Goal: Task Accomplishment & Management: Complete application form

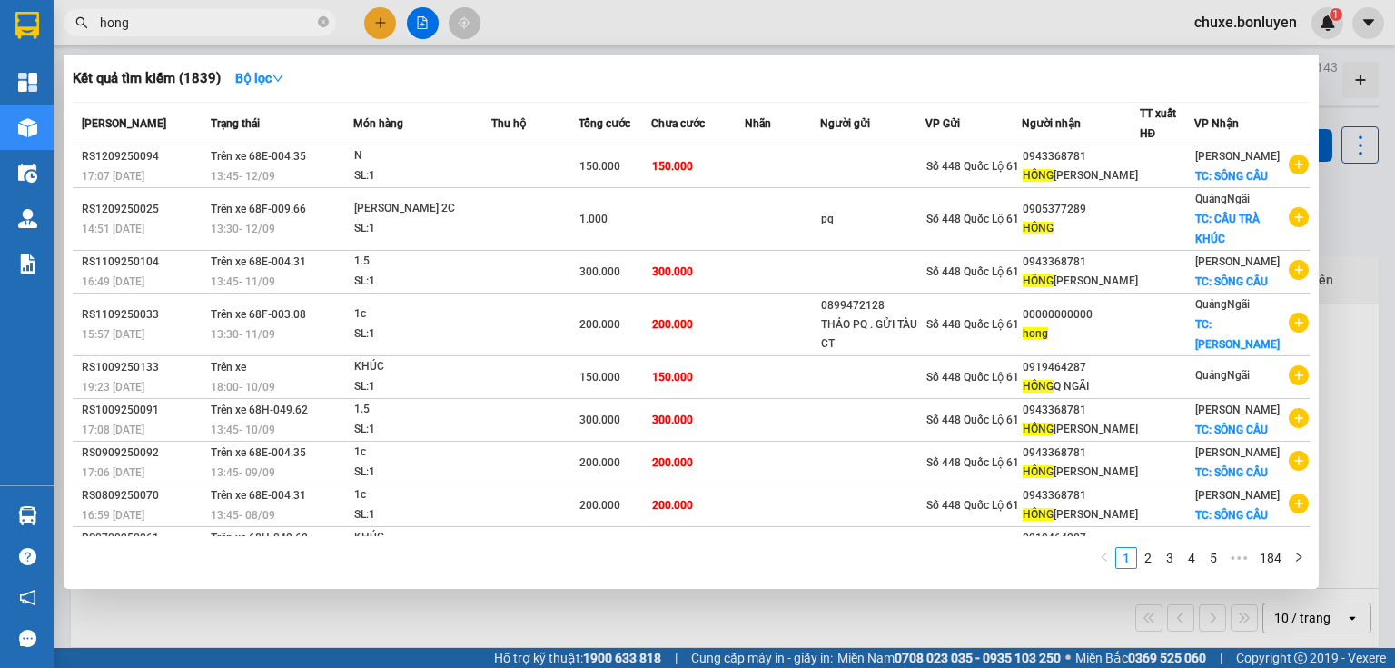
click at [367, 17] on div at bounding box center [697, 334] width 1395 height 668
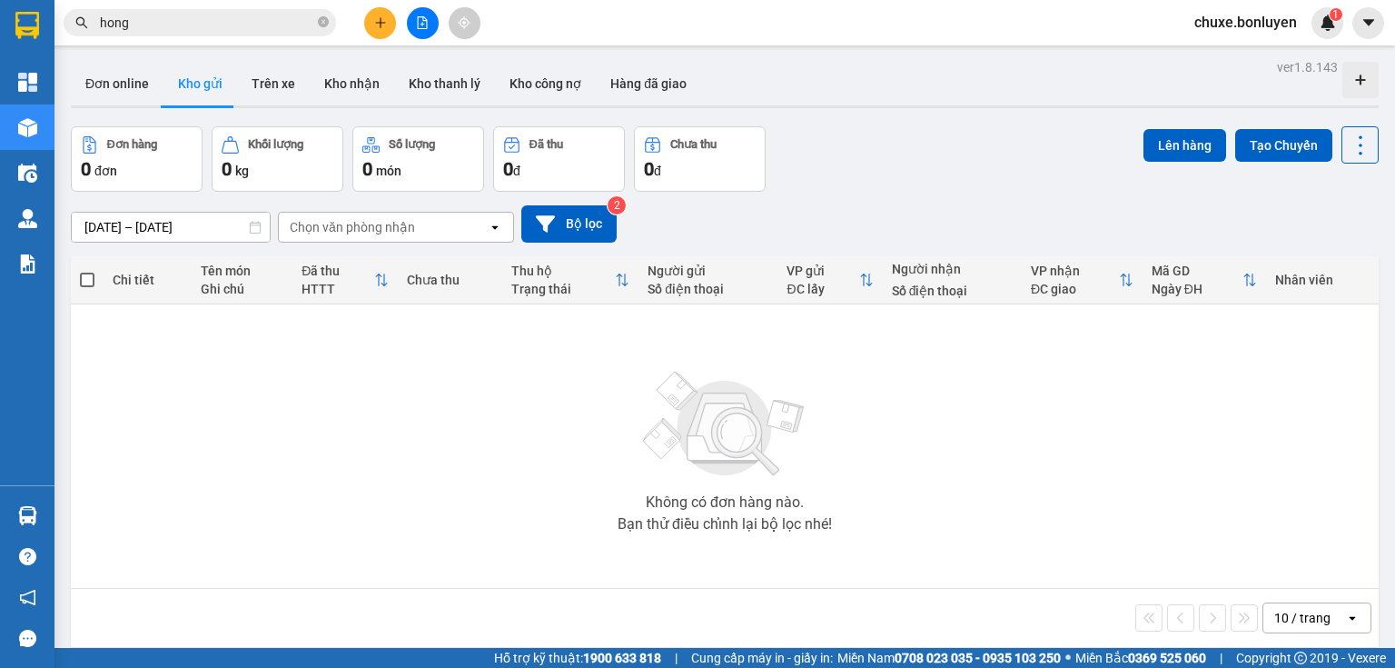
click at [386, 29] on button at bounding box center [380, 23] width 32 height 32
click at [429, 71] on div "Tạo đơn hàng" at bounding box center [451, 68] width 79 height 20
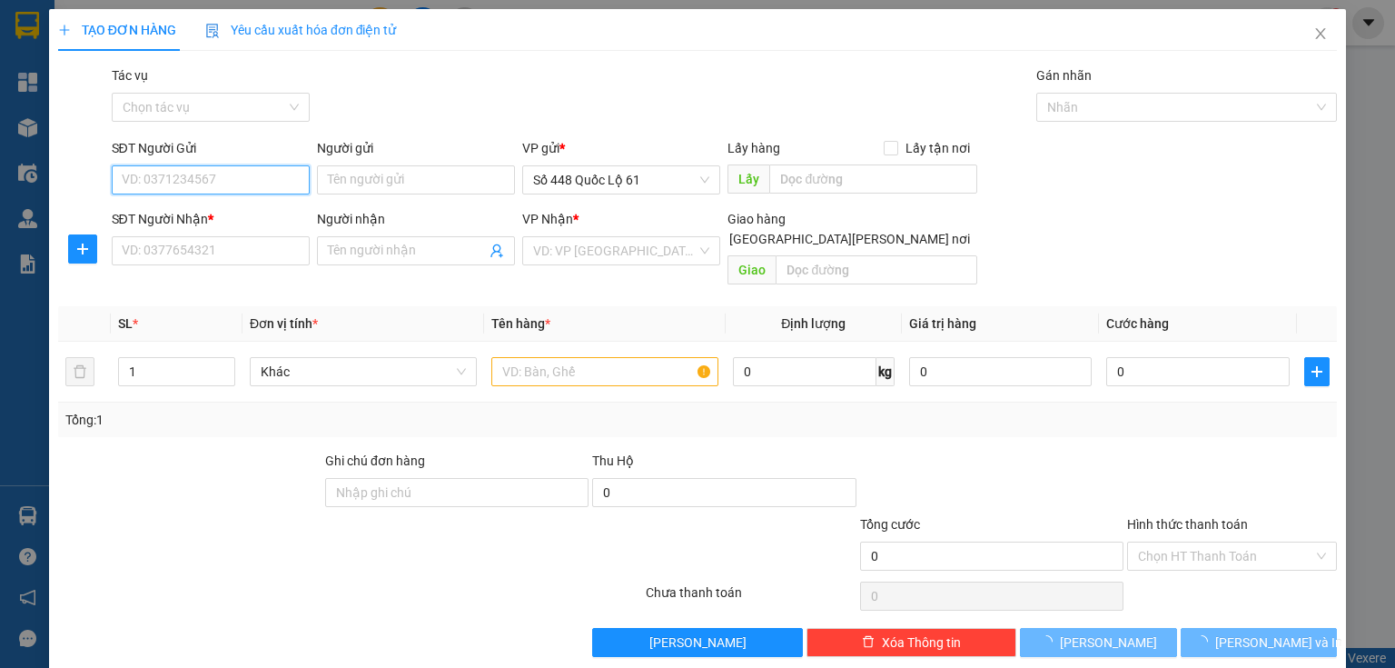
click at [257, 174] on input "SĐT Người Gửi" at bounding box center [211, 179] width 198 height 29
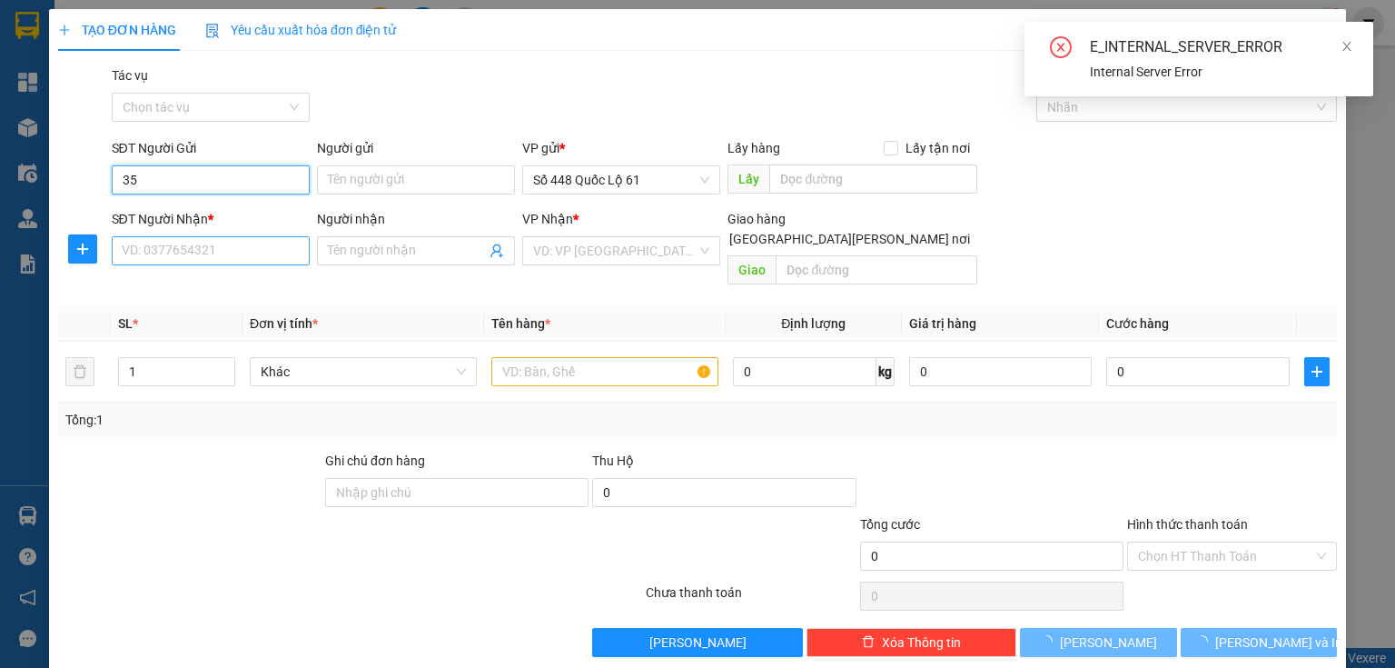
type input "3"
click at [158, 245] on input "SĐT Người Nhận *" at bounding box center [211, 250] width 198 height 29
type input "2"
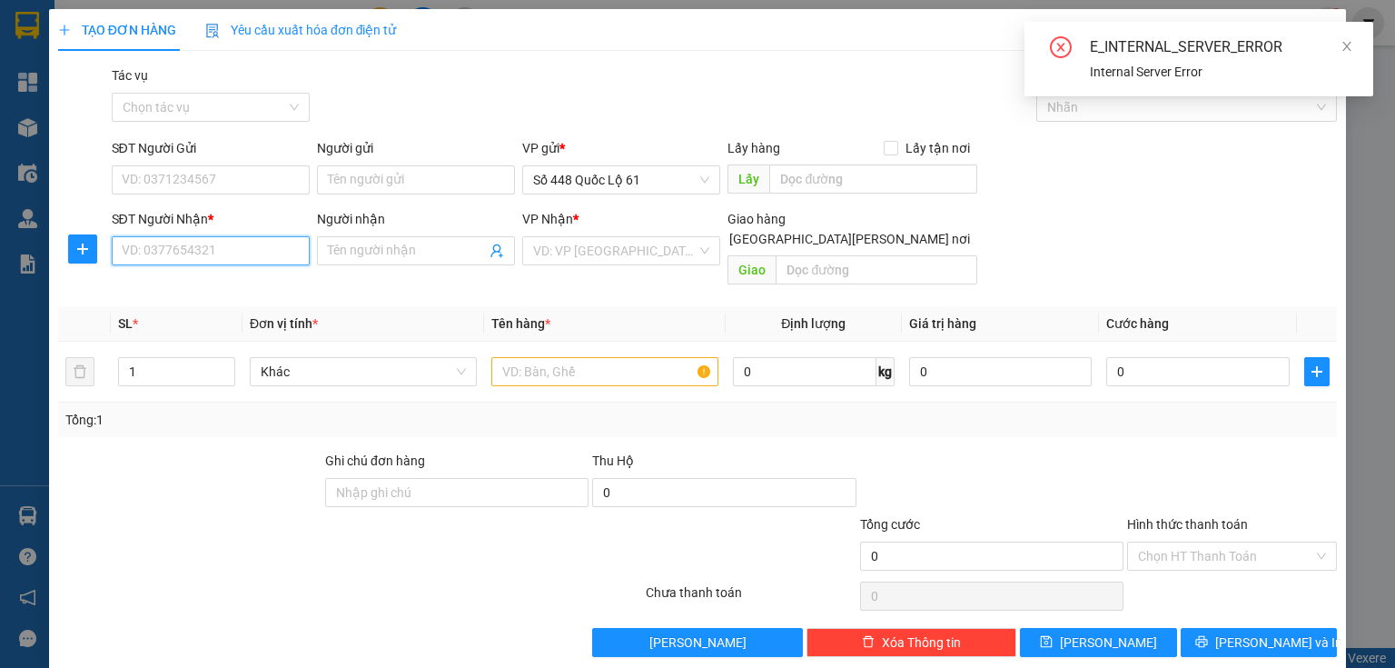
click at [150, 245] on input "SĐT Người Nhận *" at bounding box center [211, 250] width 198 height 29
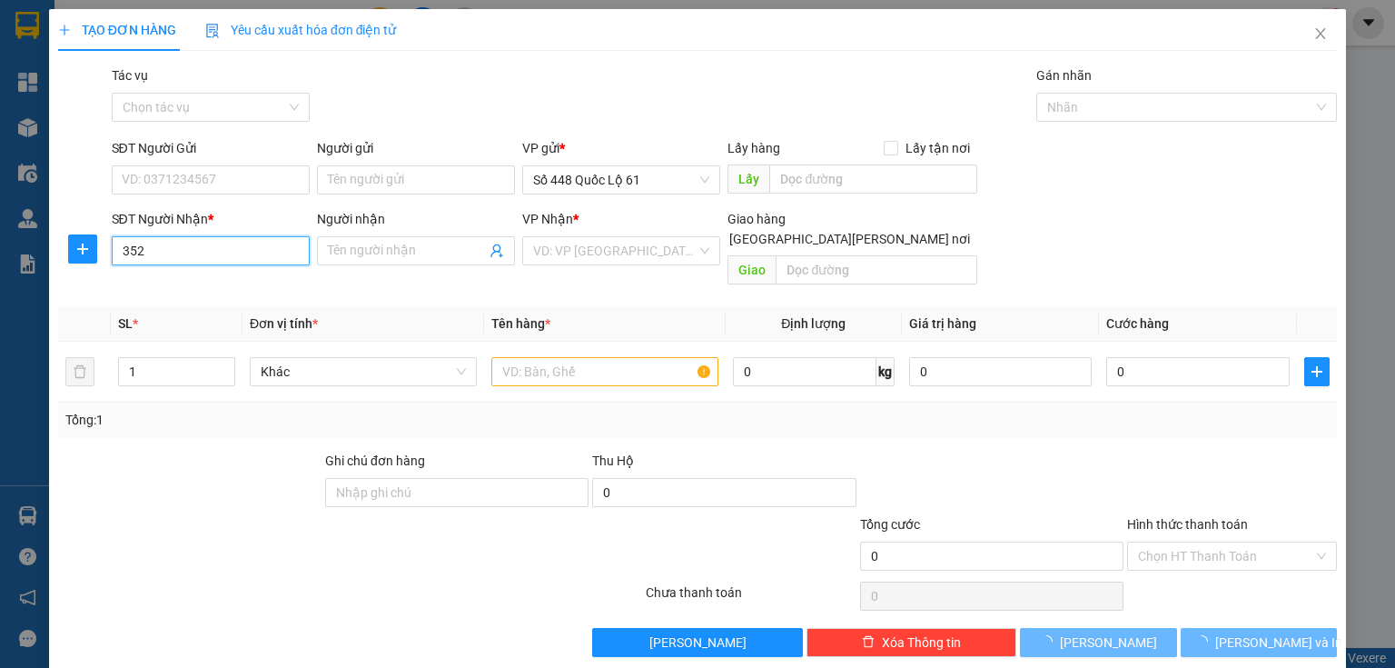
click at [176, 259] on input "352" at bounding box center [211, 250] width 198 height 29
click at [177, 306] on th "SL *" at bounding box center [177, 323] width 132 height 35
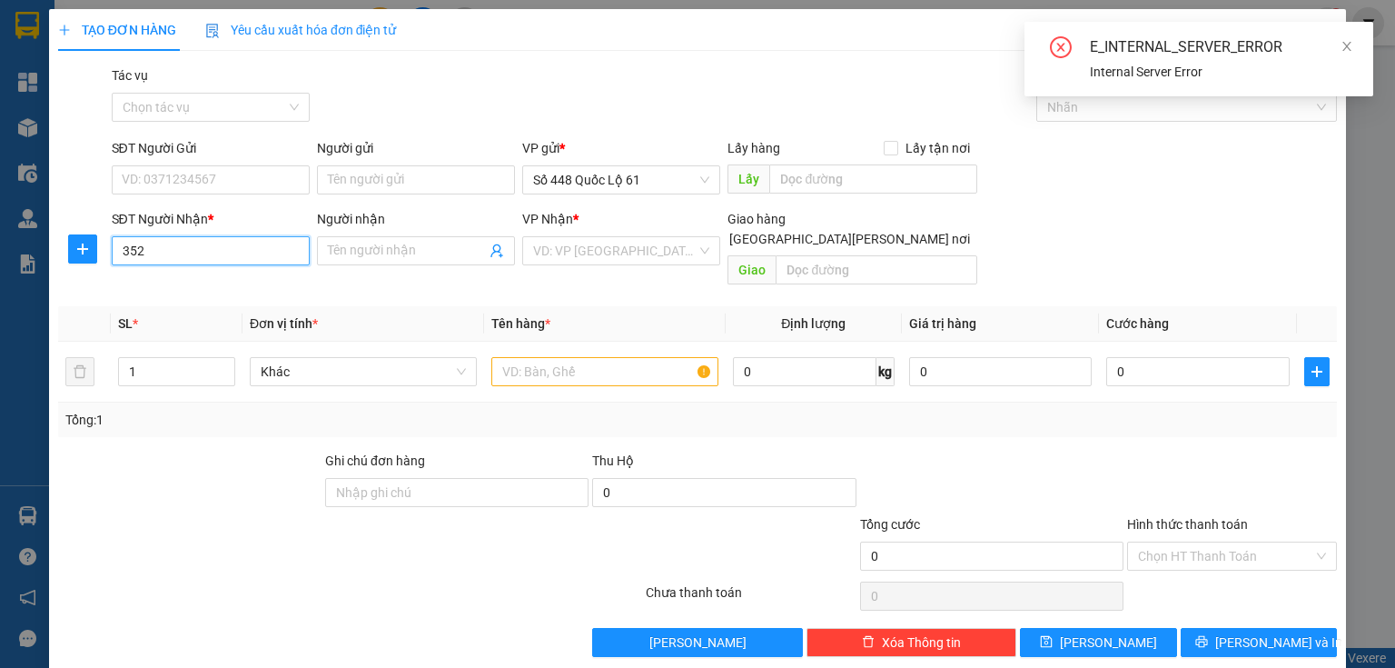
click at [225, 243] on input "352" at bounding box center [211, 250] width 198 height 29
click at [359, 306] on th "Đơn vị tính *" at bounding box center [364, 323] width 242 height 35
click at [184, 247] on input "352" at bounding box center [211, 250] width 198 height 29
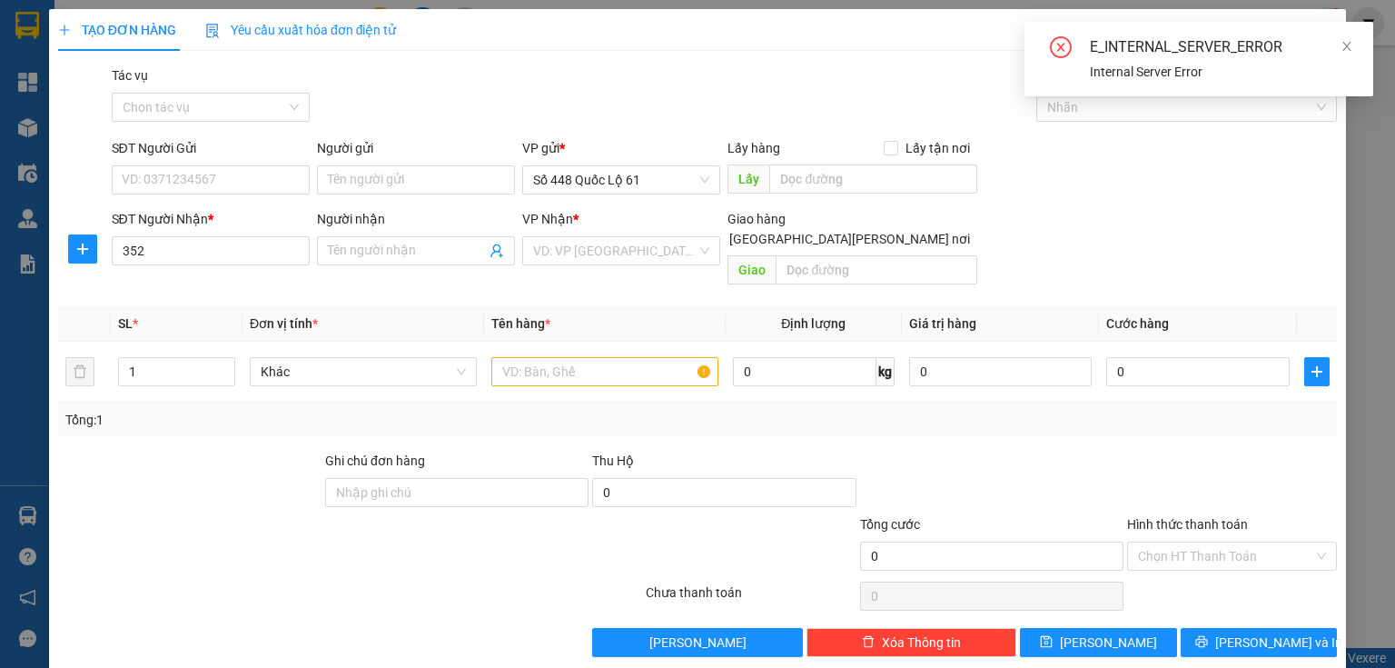
click at [352, 306] on th "Đơn vị tính *" at bounding box center [364, 323] width 242 height 35
click at [277, 265] on div "SĐT Người [PERSON_NAME] * 352" at bounding box center [211, 241] width 198 height 64
click at [267, 255] on input "352" at bounding box center [211, 250] width 198 height 29
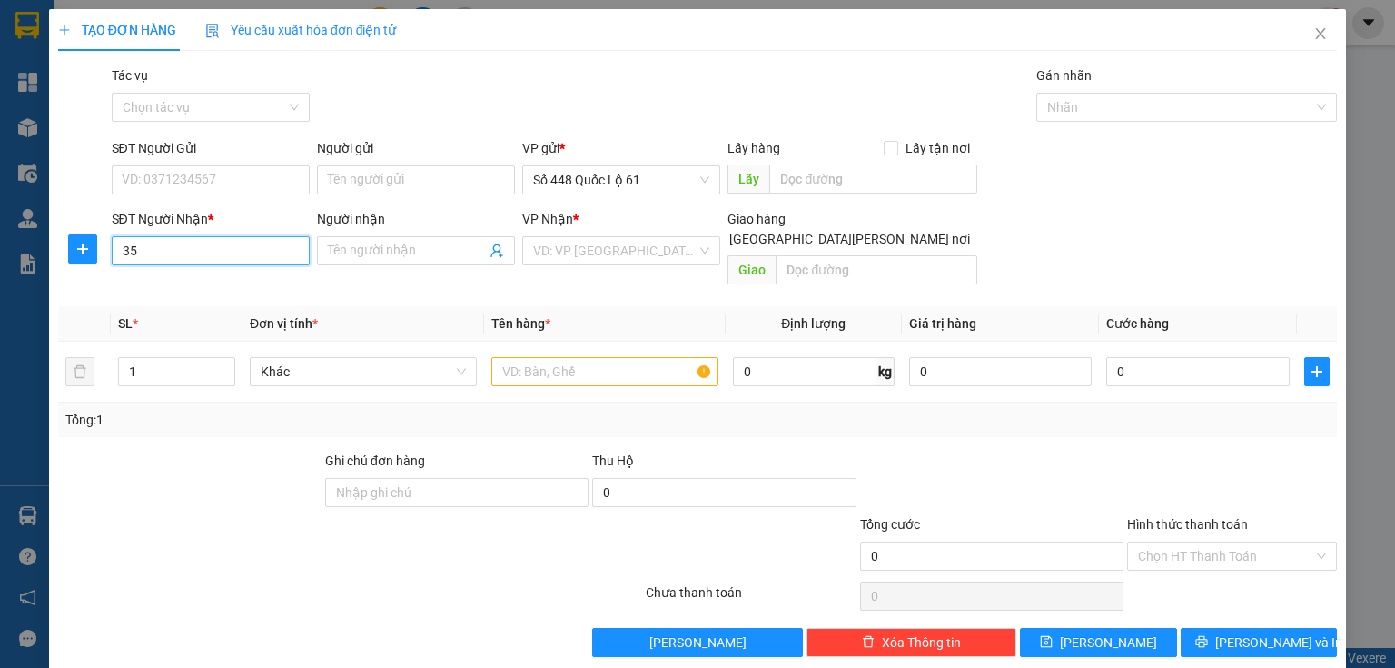
type input "3"
type input "352"
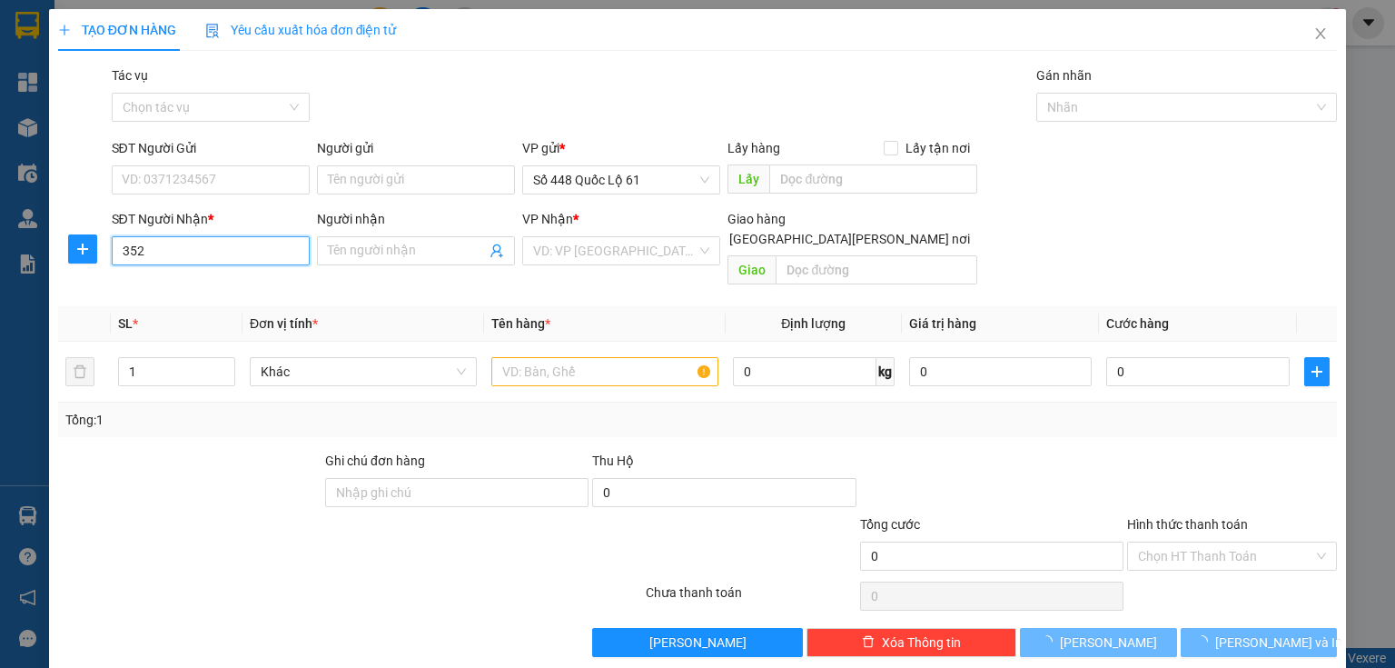
click at [258, 254] on input "352" at bounding box center [211, 250] width 198 height 29
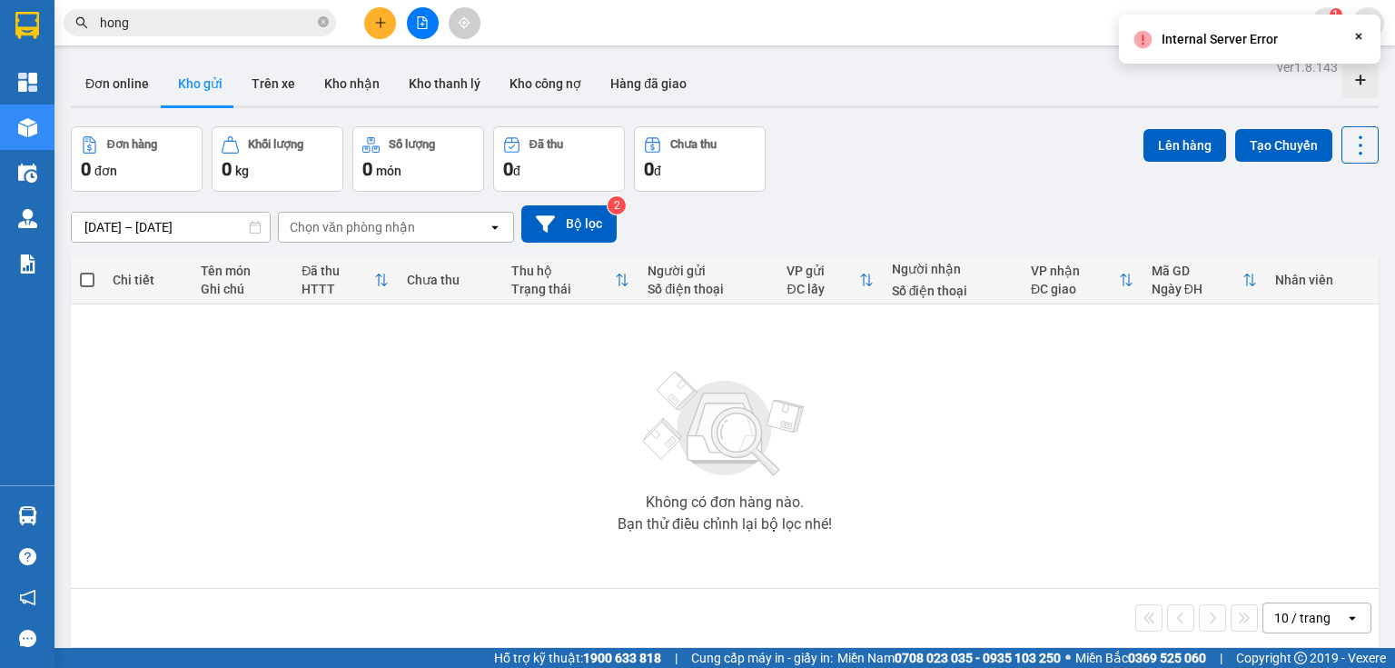
click at [1357, 36] on icon at bounding box center [1359, 37] width 6 height 6
click at [1345, 612] on icon "open" at bounding box center [1352, 617] width 15 height 15
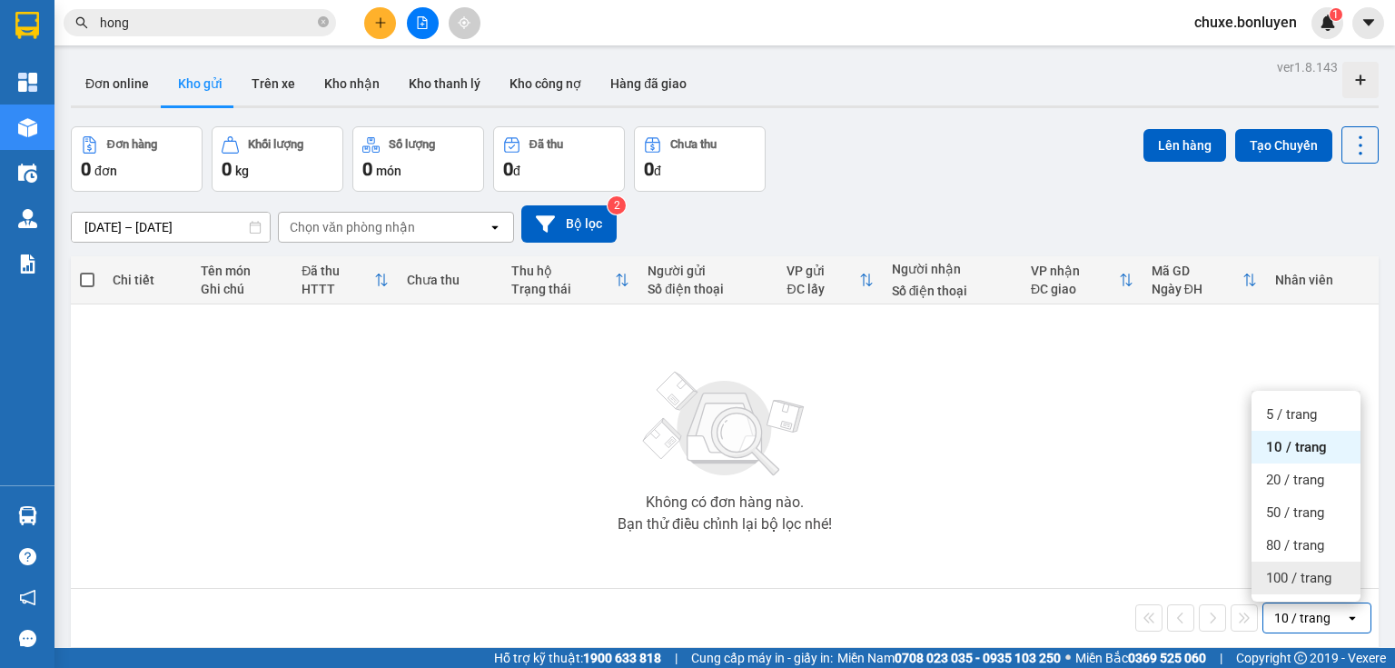
click at [1302, 576] on span "100 / trang" at bounding box center [1298, 578] width 65 height 18
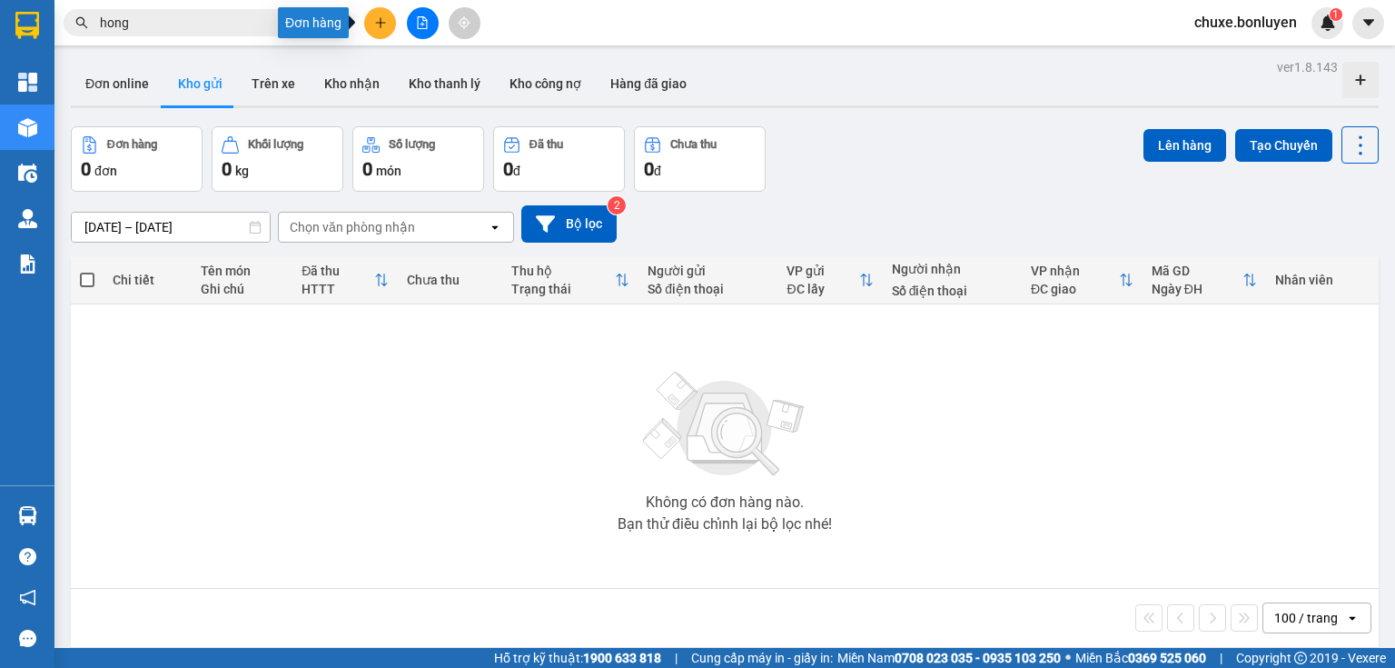
click at [374, 19] on icon "plus" at bounding box center [380, 22] width 13 height 13
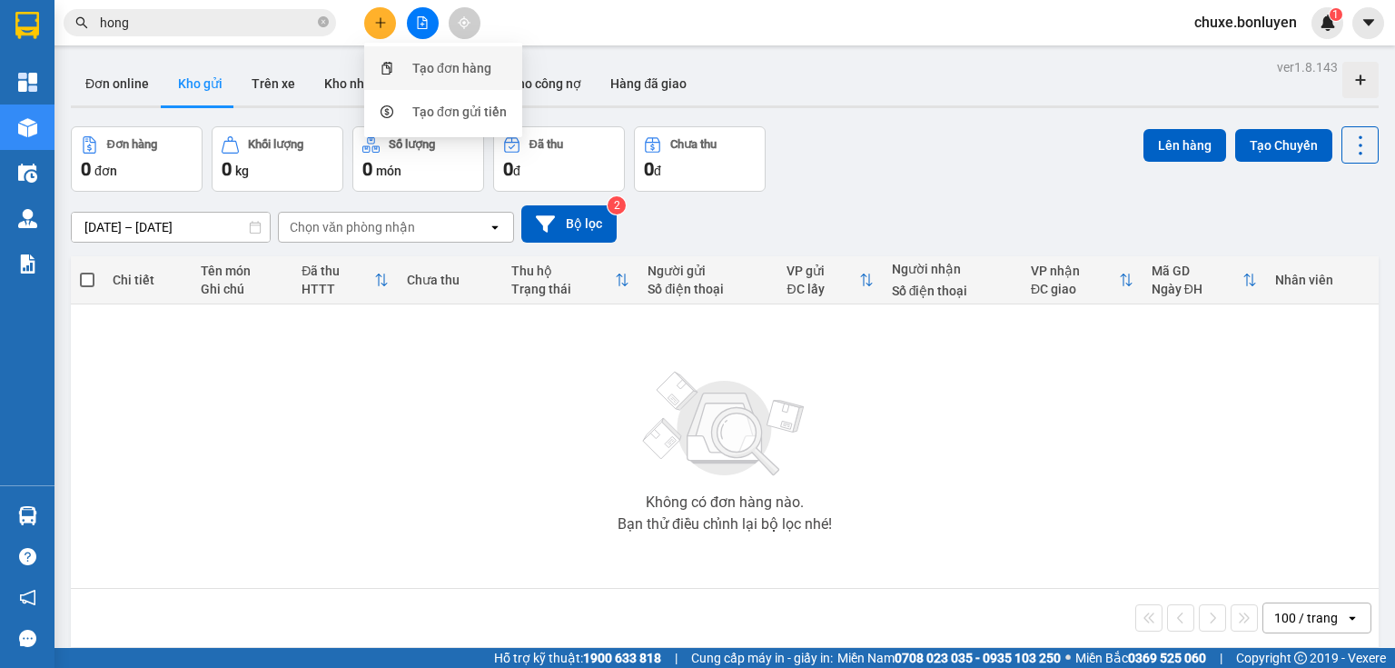
click at [406, 73] on div "Tạo đơn hàng" at bounding box center [443, 68] width 136 height 35
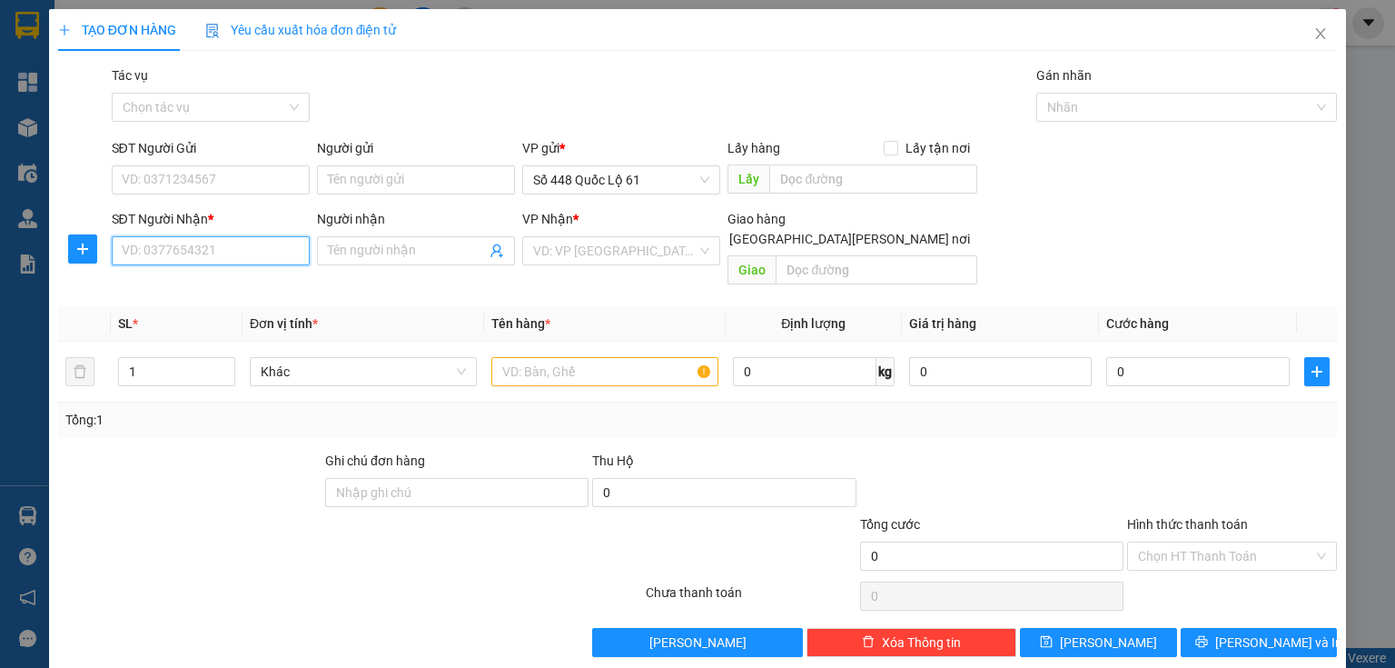
click at [160, 242] on input "SĐT Người Nhận *" at bounding box center [211, 250] width 198 height 29
click at [203, 289] on div "0349810352" at bounding box center [209, 287] width 174 height 20
type input "0349810352"
type input "1.000"
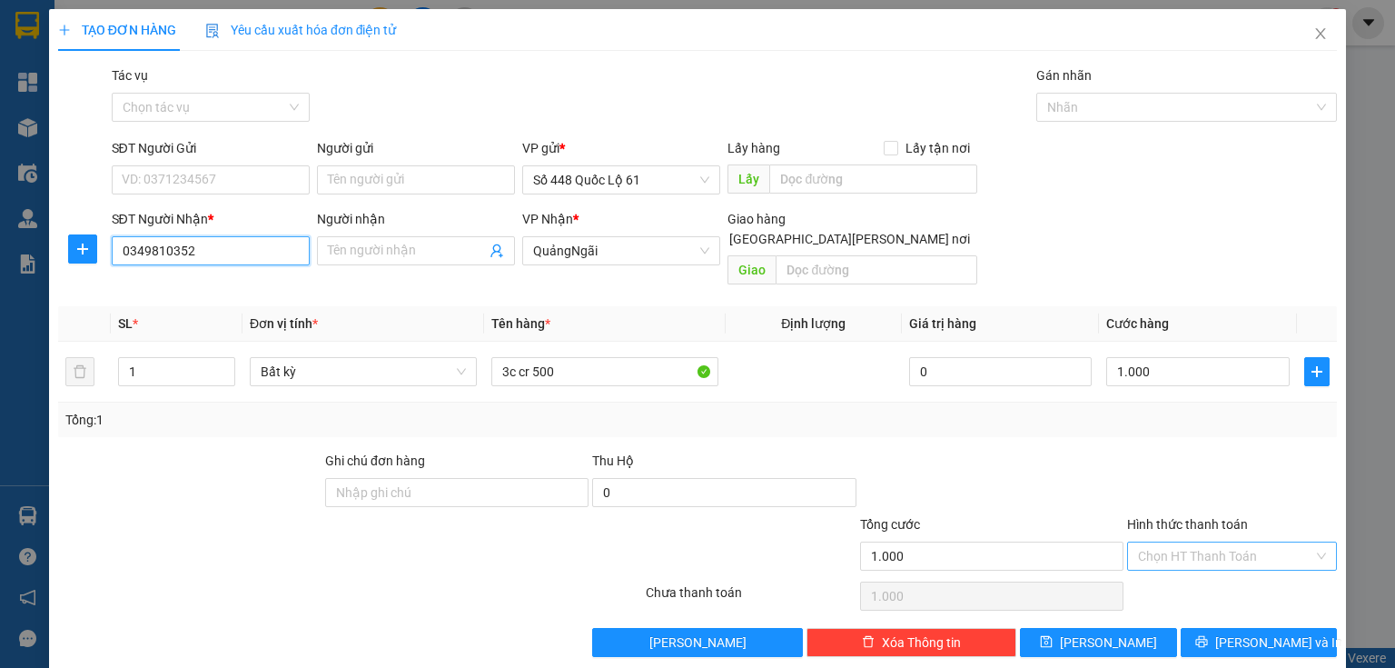
type input "0349810352"
click at [1174, 542] on input "Hình thức thanh toán" at bounding box center [1225, 555] width 175 height 27
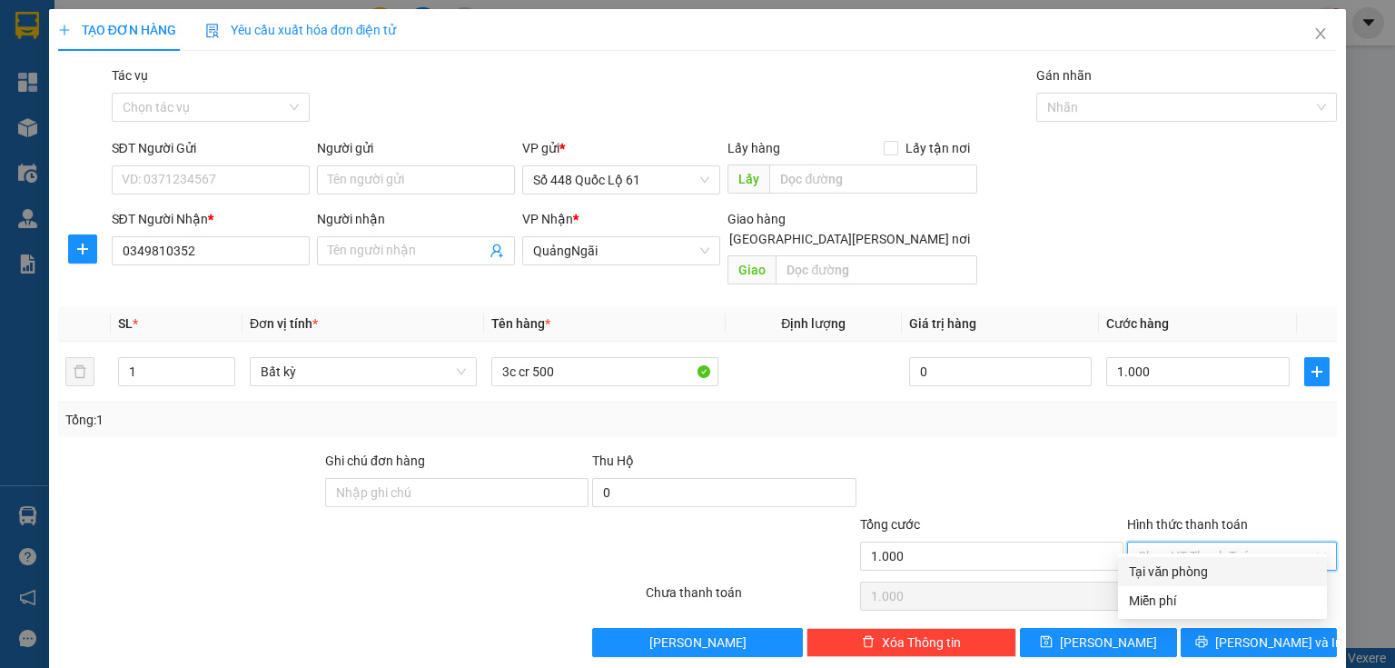
click at [1152, 576] on div "Tại văn phòng" at bounding box center [1222, 571] width 187 height 20
type input "0"
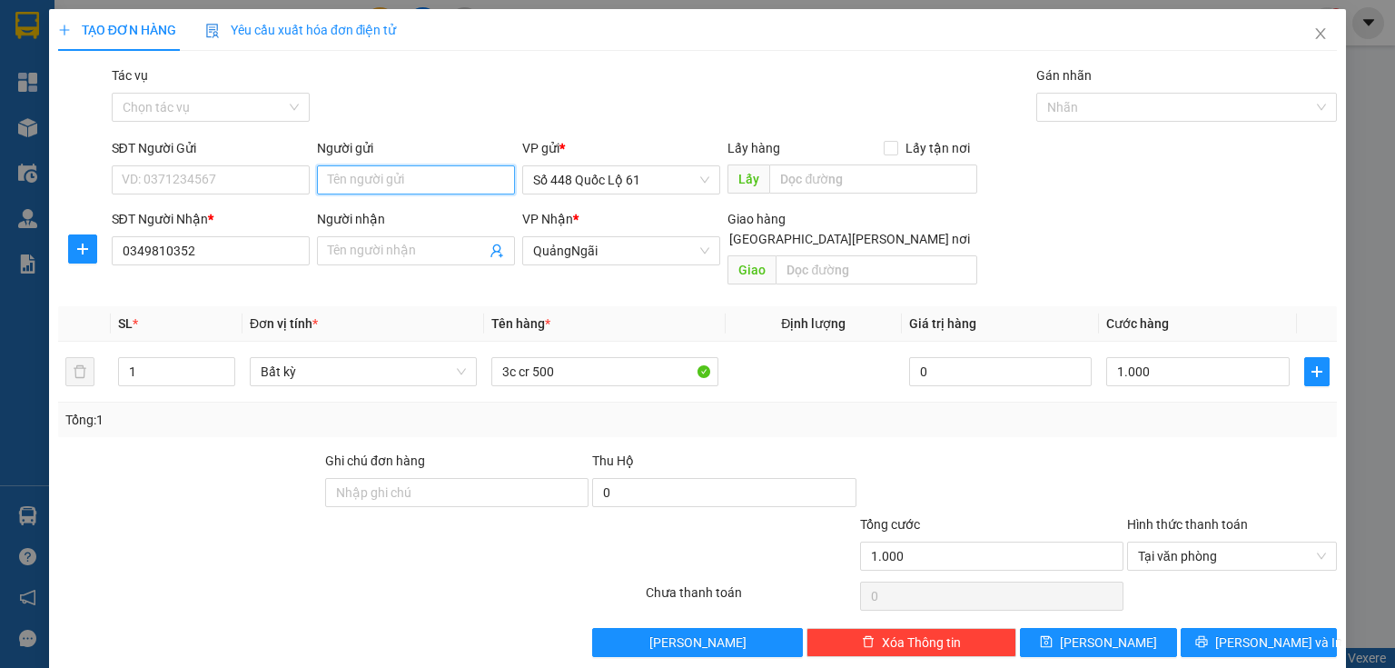
click at [387, 179] on input "Người gửi" at bounding box center [416, 179] width 198 height 29
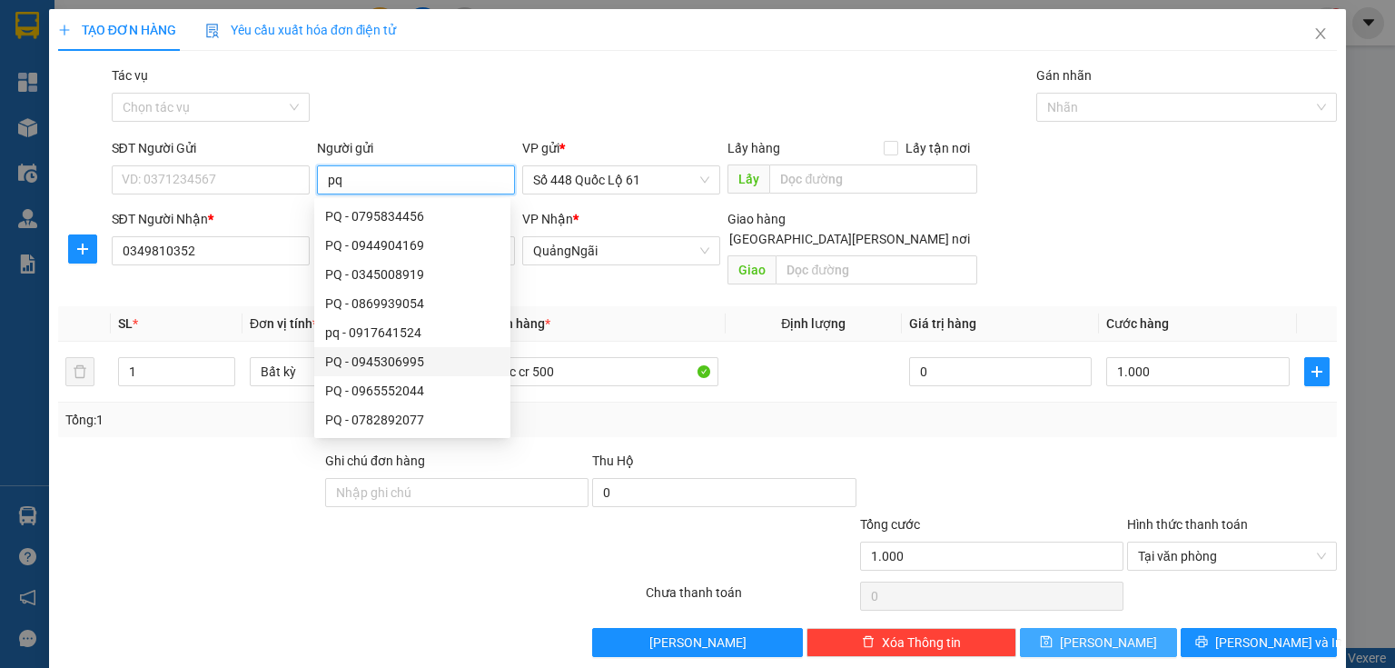
type input "pq"
click at [1053, 635] on icon "save" at bounding box center [1046, 641] width 13 height 13
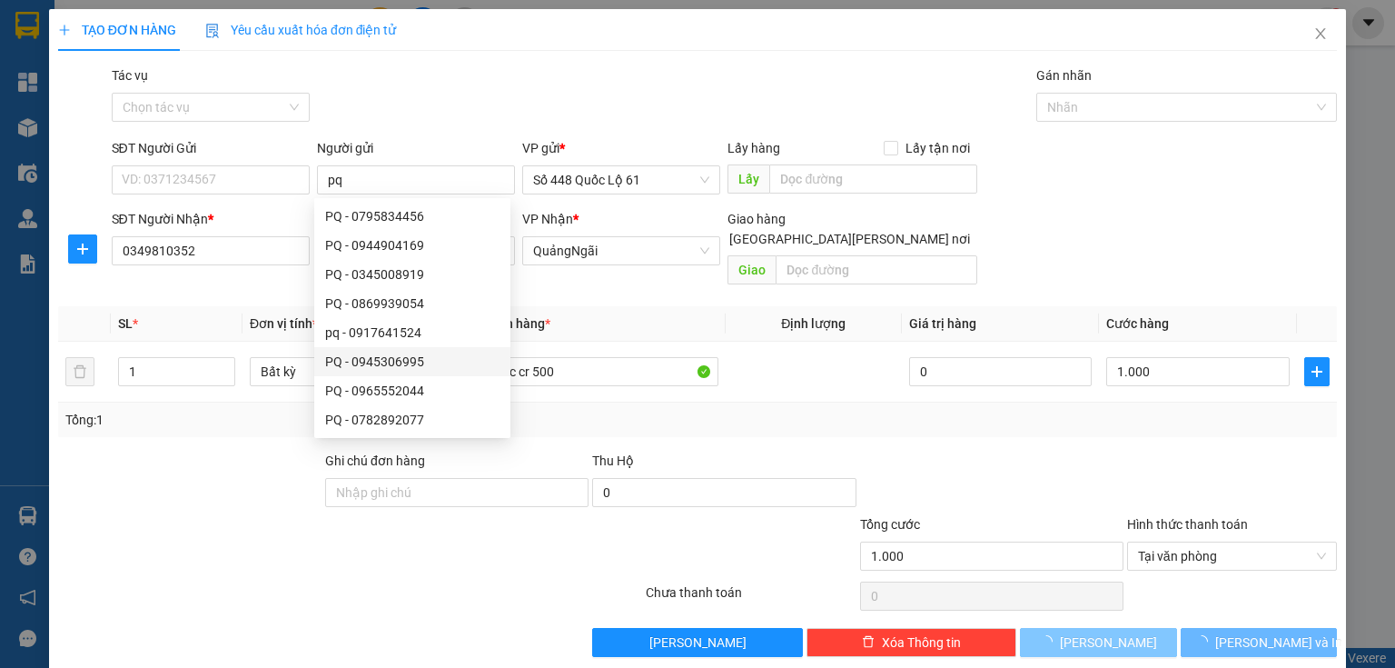
type input "0"
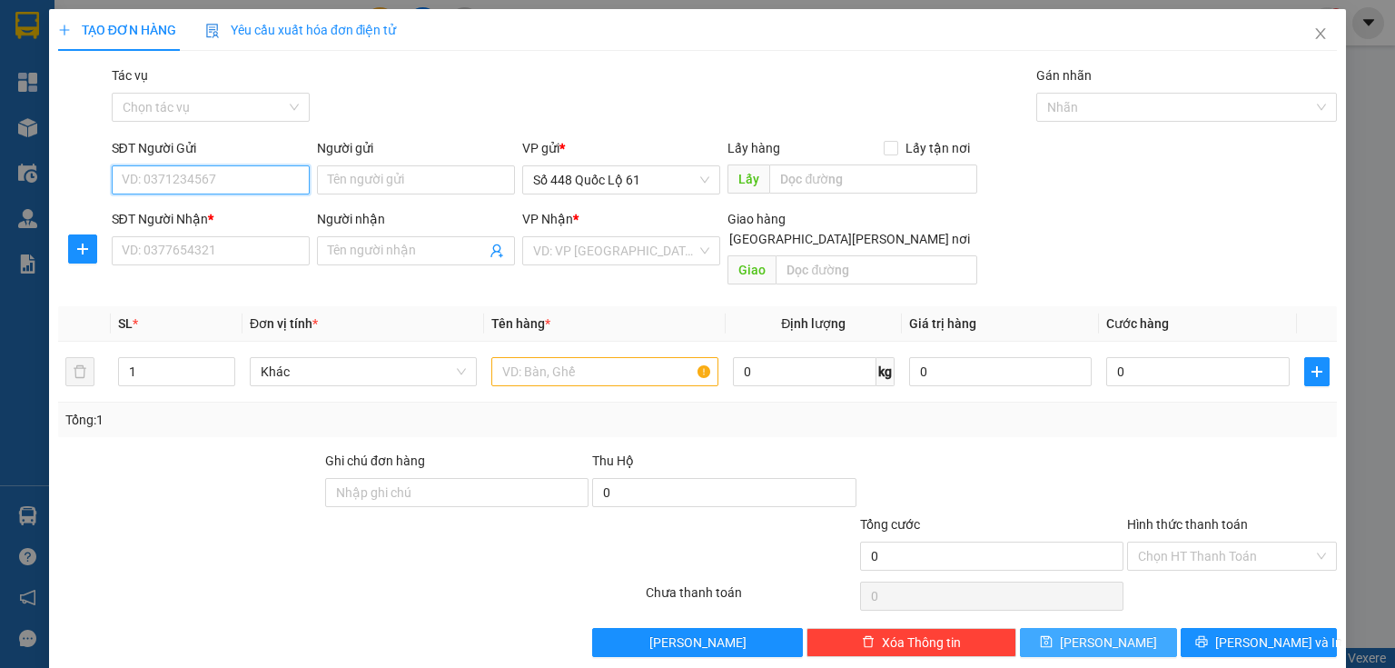
click at [200, 167] on input "SĐT Người Gửi" at bounding box center [211, 179] width 198 height 29
drag, startPoint x: 193, startPoint y: 211, endPoint x: 247, endPoint y: 224, distance: 56.2
click at [193, 211] on div "0939932972" at bounding box center [209, 216] width 174 height 20
type input "0939932972"
type input "lai vung"
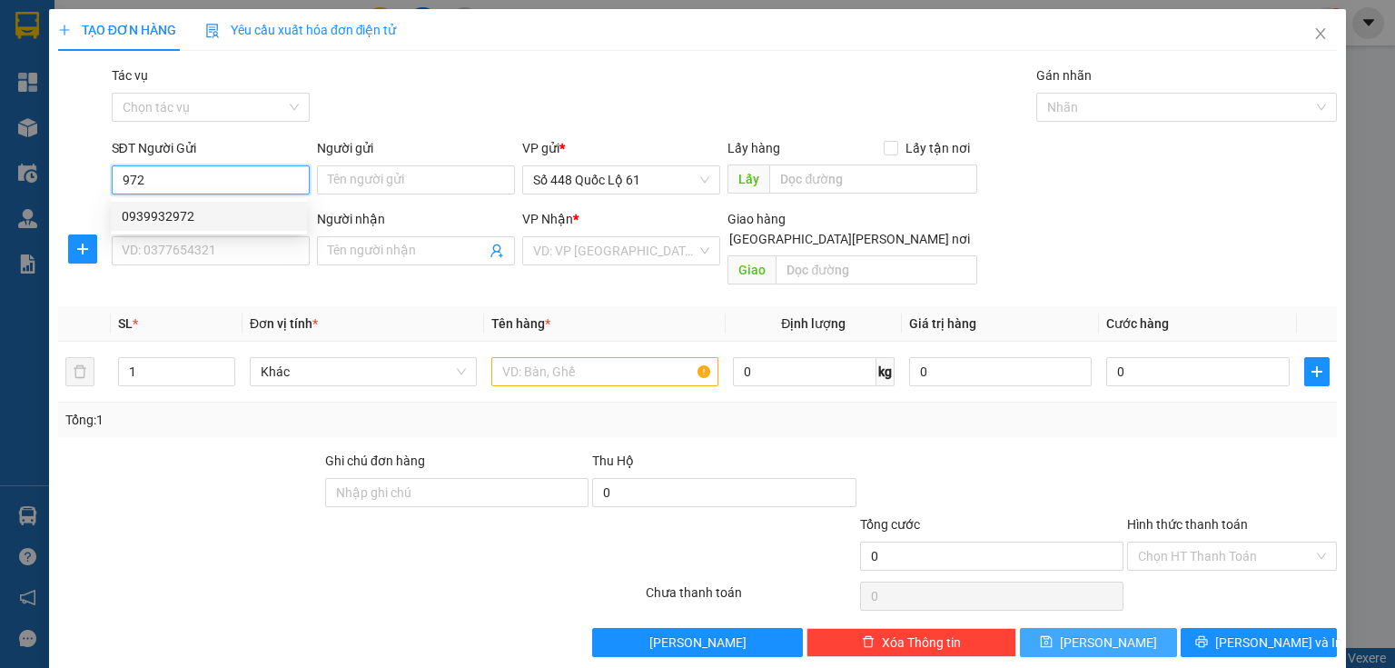
type input "00000000000"
type input "[PERSON_NAME] ĐN"
type input "600.000"
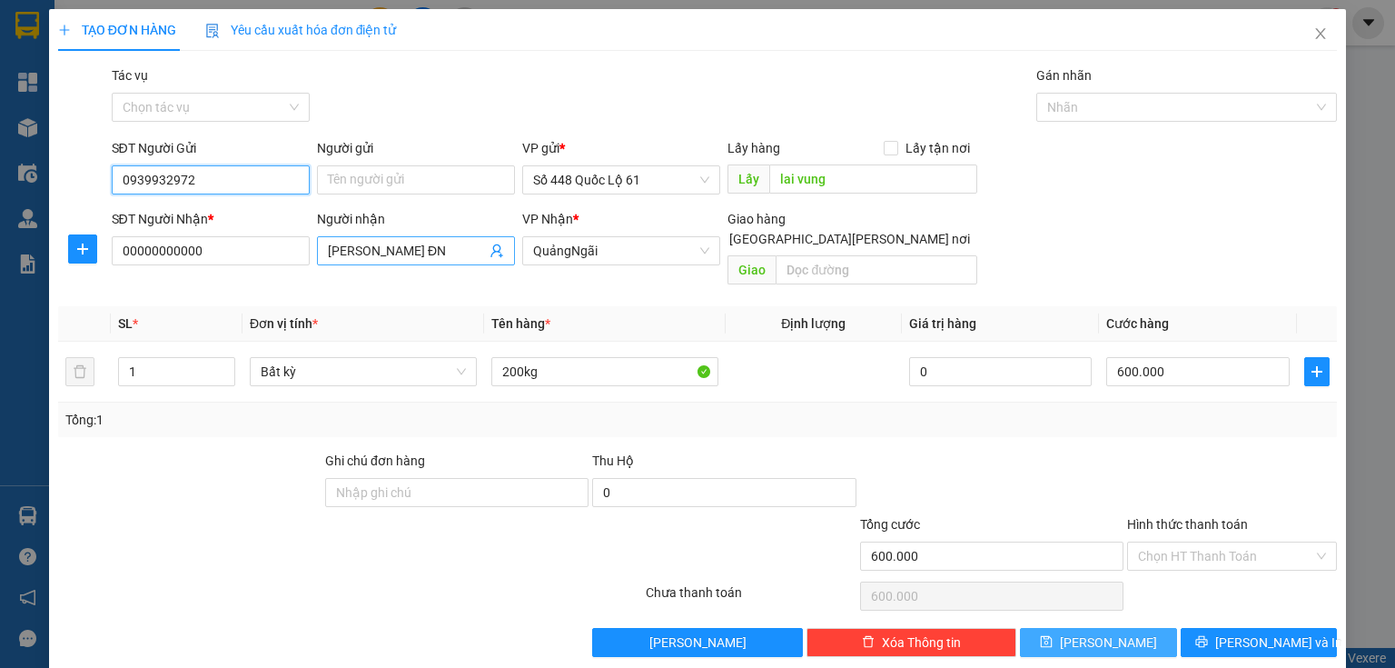
type input "0939932972"
click at [388, 253] on input "[PERSON_NAME] ĐN" at bounding box center [407, 251] width 158 height 20
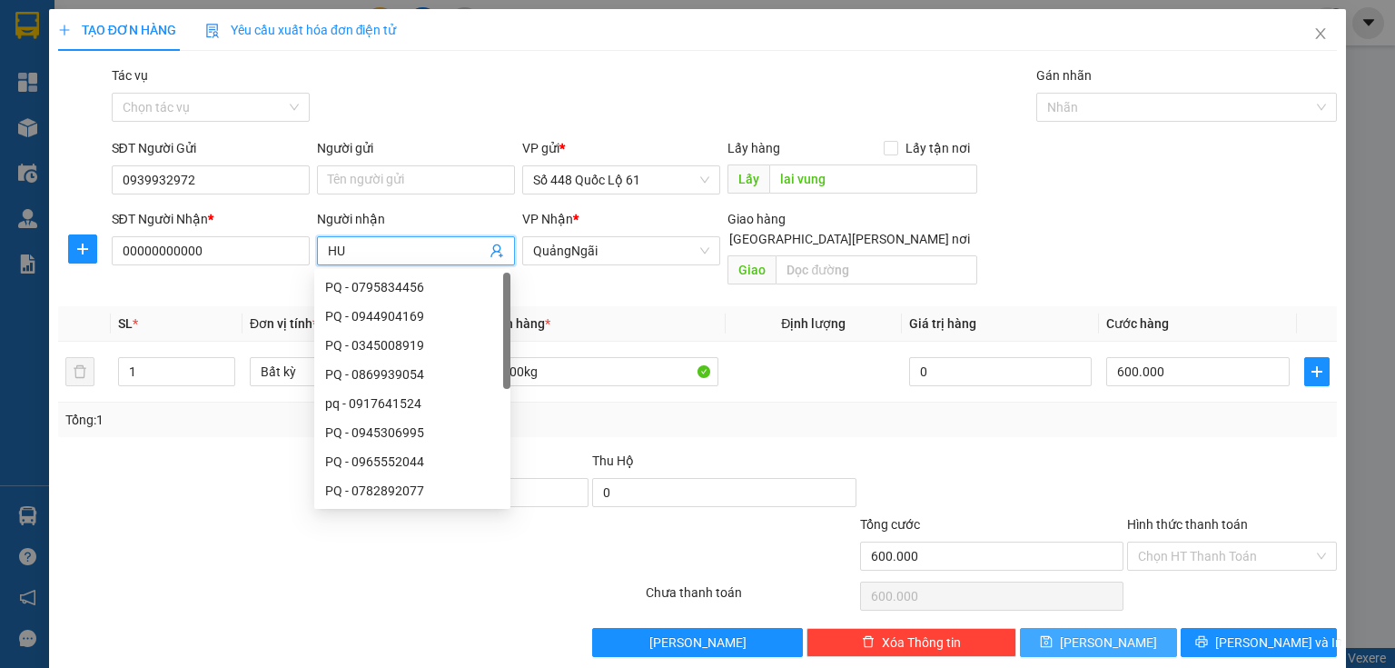
type input "H"
click at [1035, 628] on button "[PERSON_NAME]" at bounding box center [1098, 642] width 157 height 29
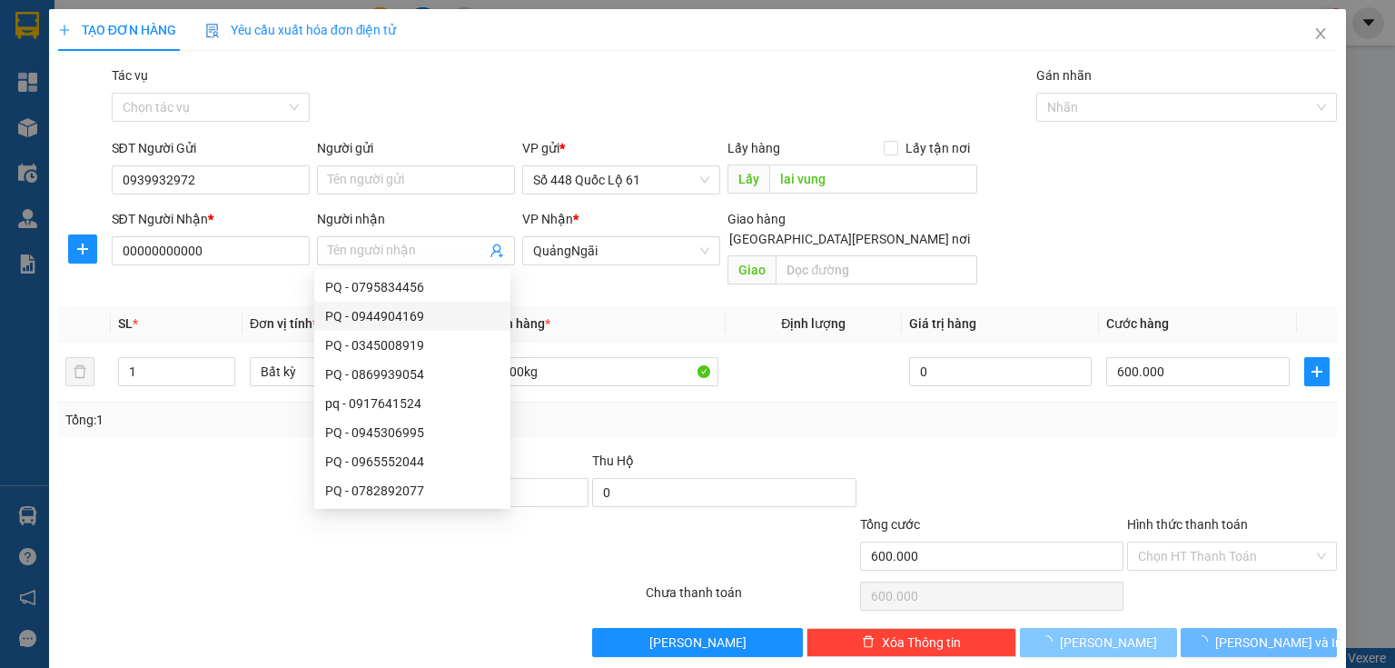
type input "0"
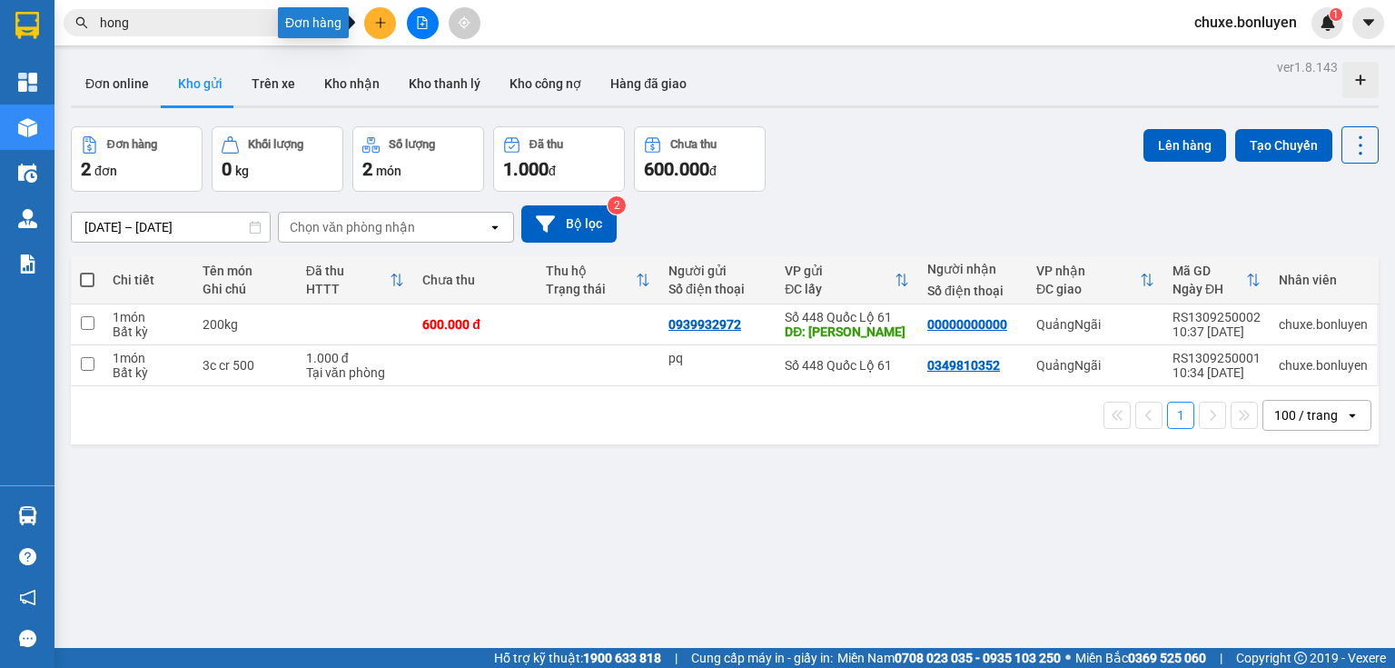
click at [388, 26] on button at bounding box center [380, 23] width 32 height 32
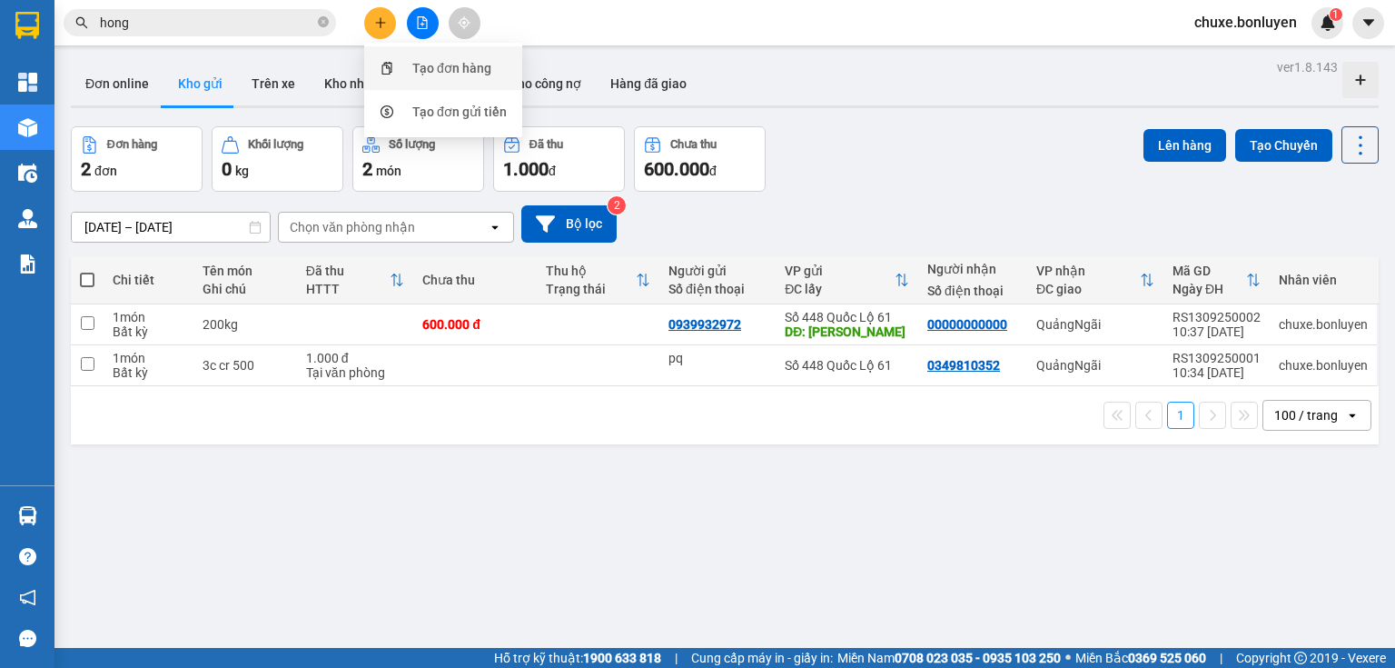
click at [413, 63] on div "Tạo đơn hàng" at bounding box center [451, 68] width 79 height 20
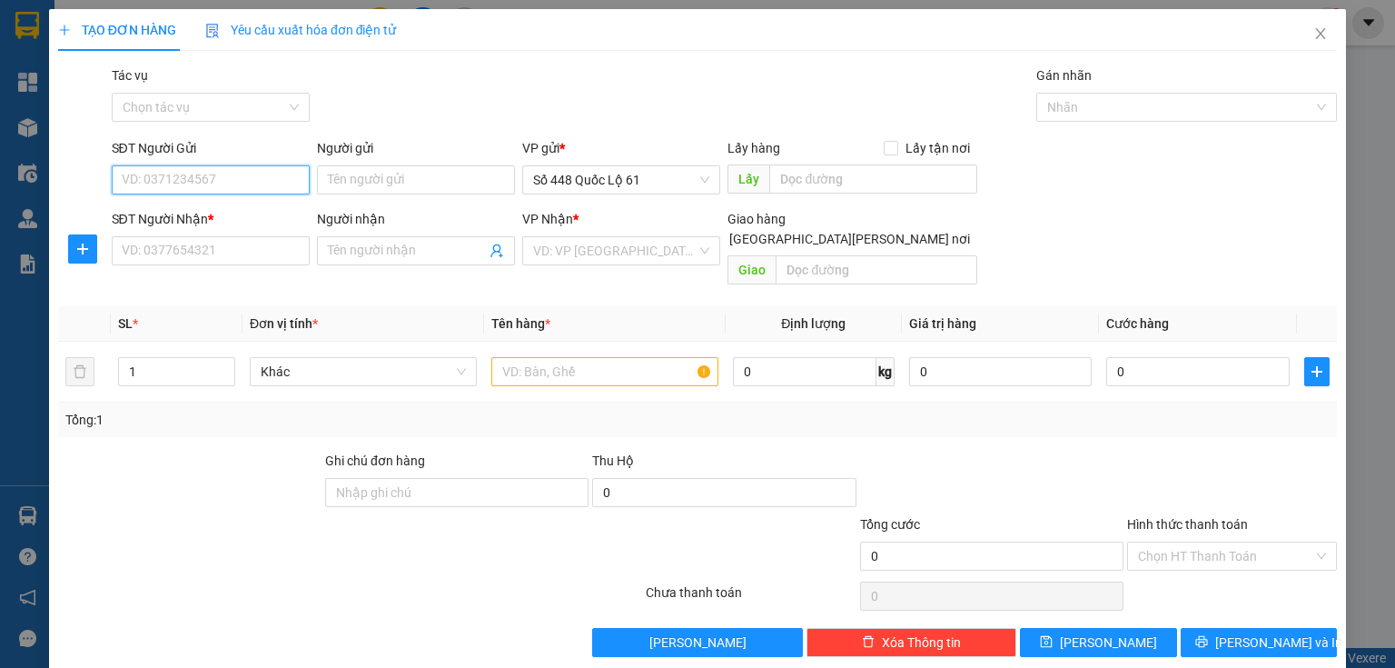
click at [244, 184] on input "SĐT Người Gửi" at bounding box center [211, 179] width 198 height 29
click at [201, 216] on div "0787998488" at bounding box center [209, 216] width 174 height 20
type input "0787998488"
type input "[PERSON_NAME]"
type input "0000000000000"
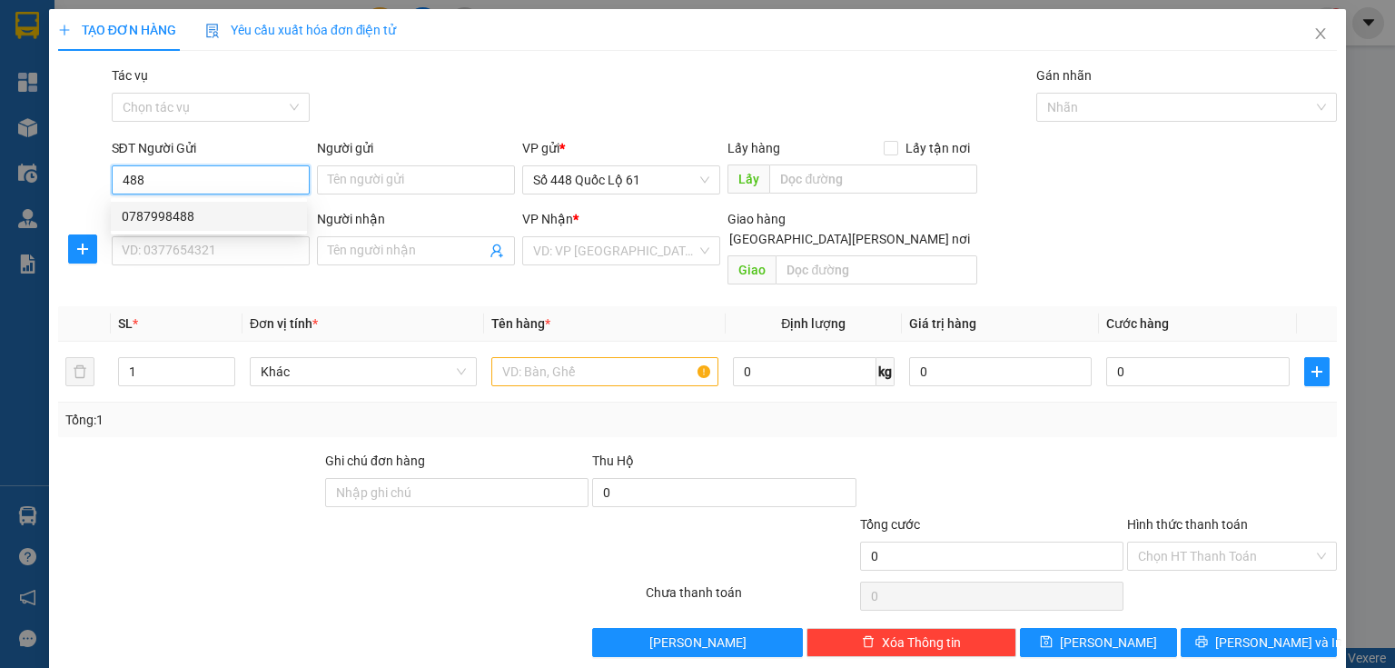
type input "TRÁI CÂY"
type input "200.000"
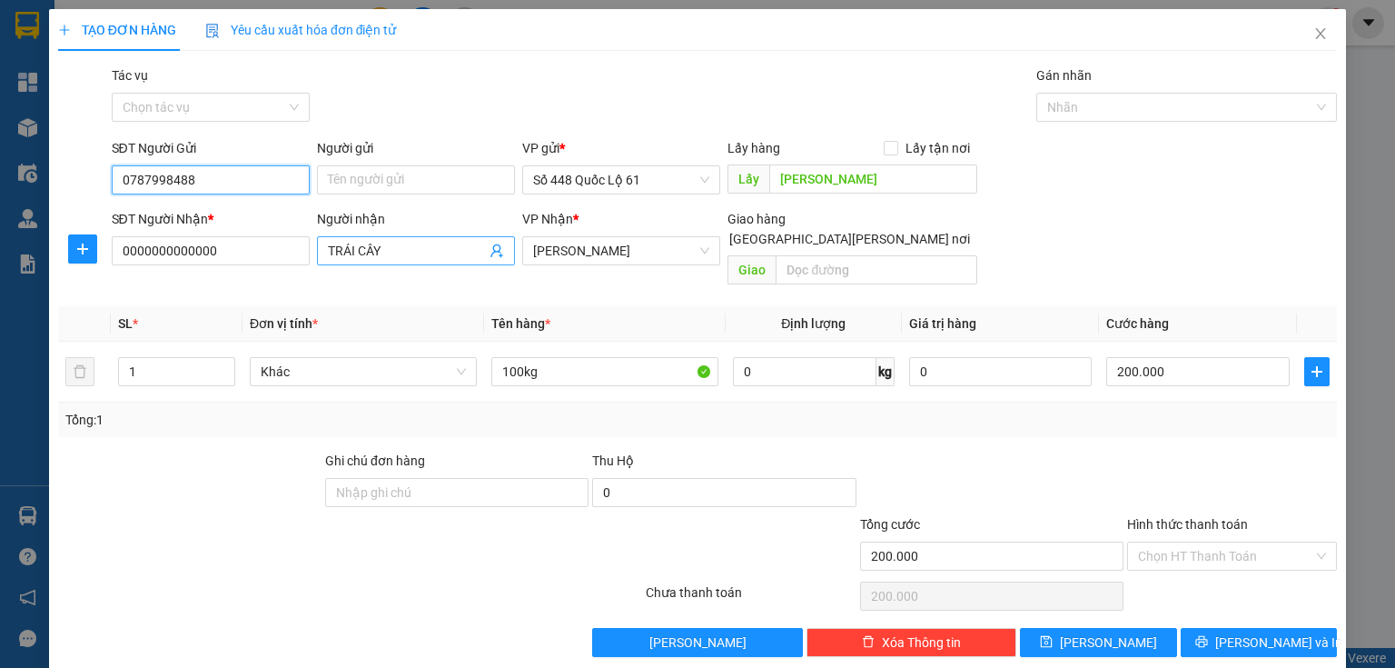
type input "0787998488"
click at [402, 247] on input "TRÁI CÂY" at bounding box center [407, 251] width 158 height 20
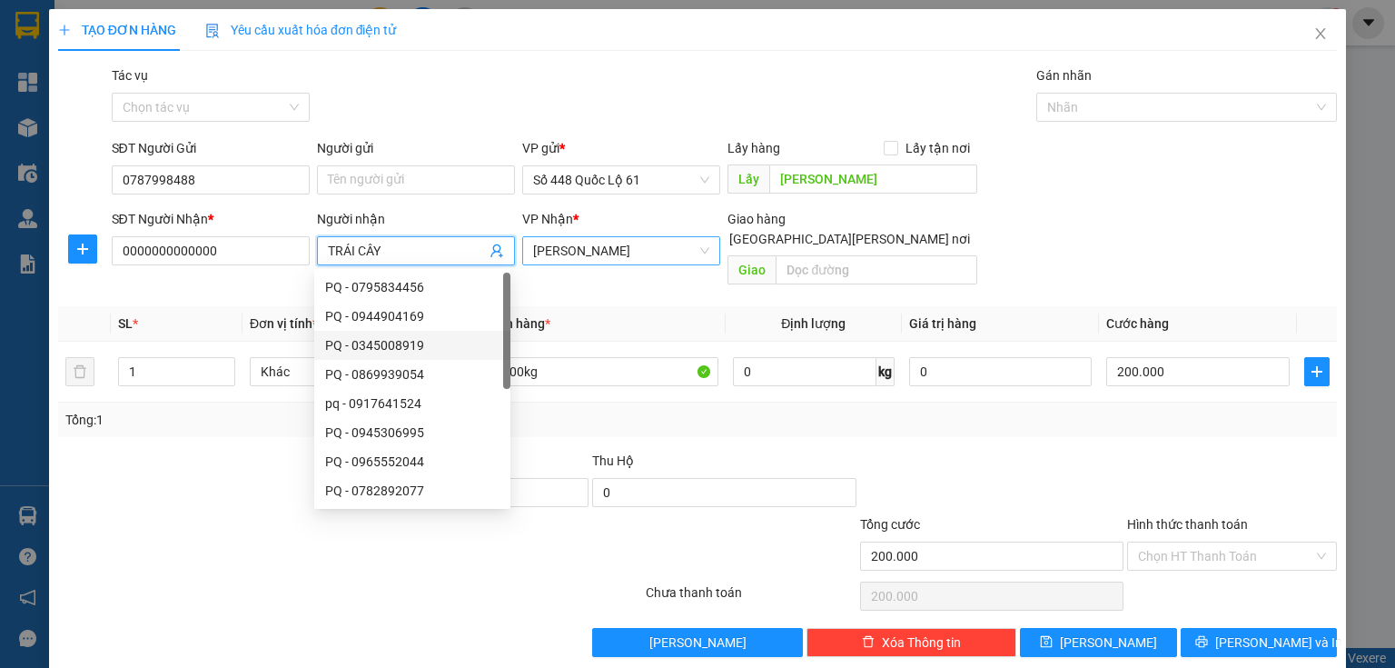
click at [592, 251] on span "[PERSON_NAME]" at bounding box center [621, 250] width 176 height 27
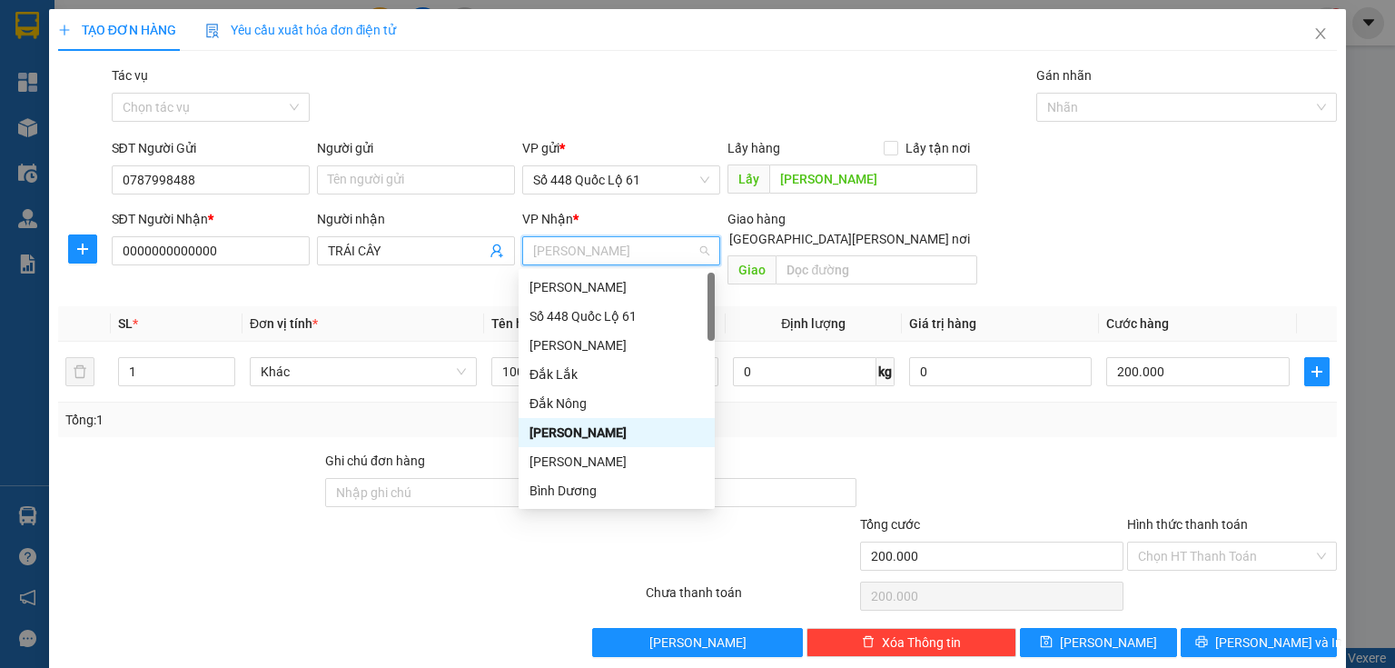
type input "q"
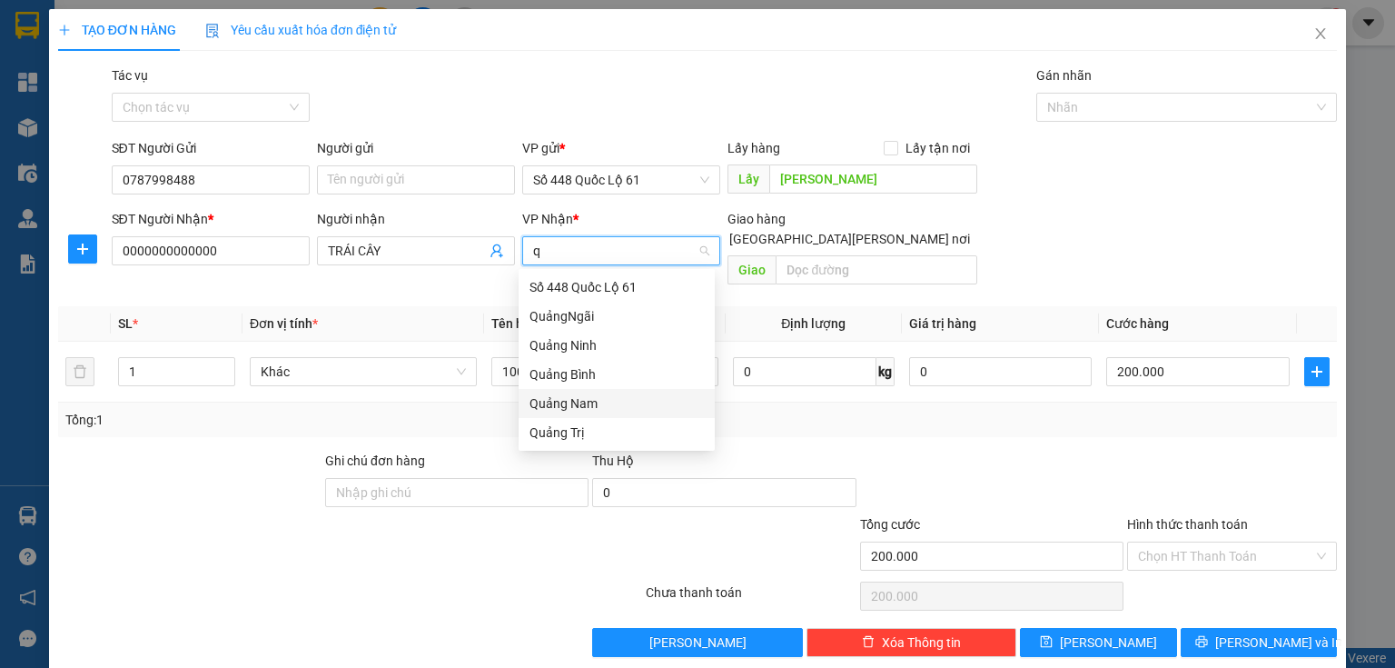
click at [536, 401] on div "Quảng Nam" at bounding box center [617, 403] width 174 height 20
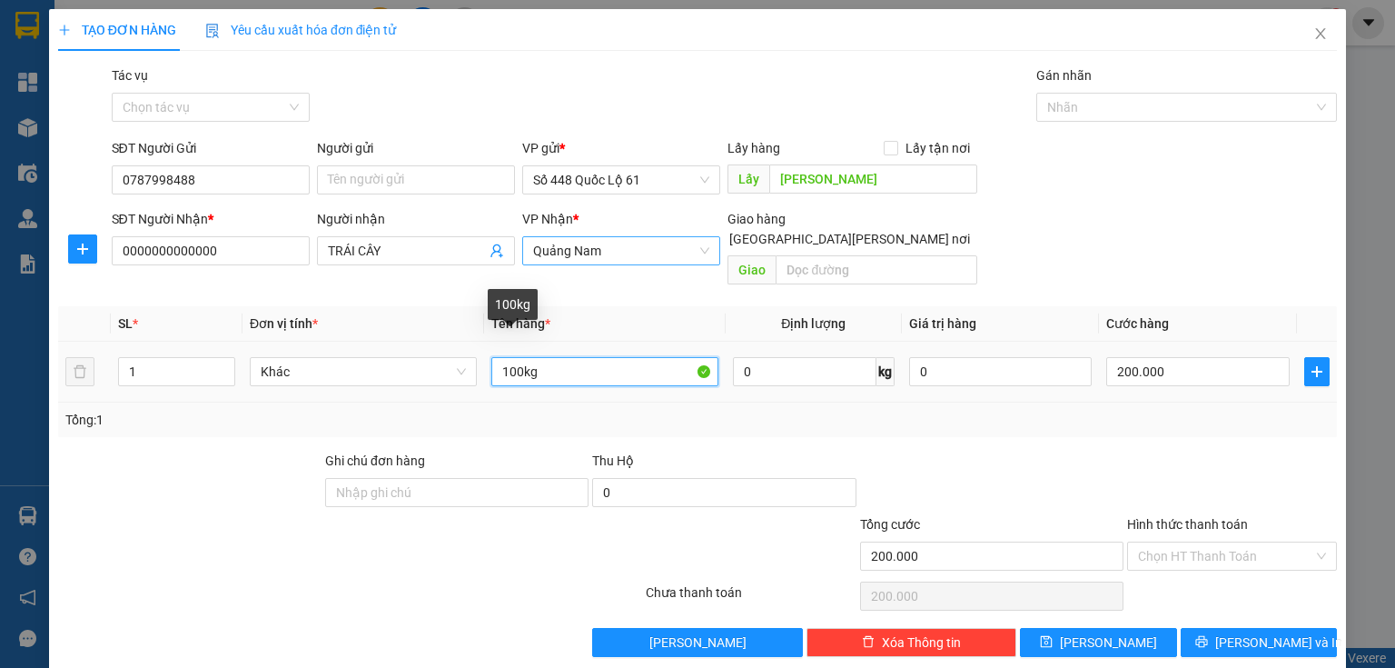
click at [516, 359] on input "100kg" at bounding box center [604, 371] width 227 height 29
click at [507, 357] on input "100kg" at bounding box center [604, 371] width 227 height 29
type input "200kg"
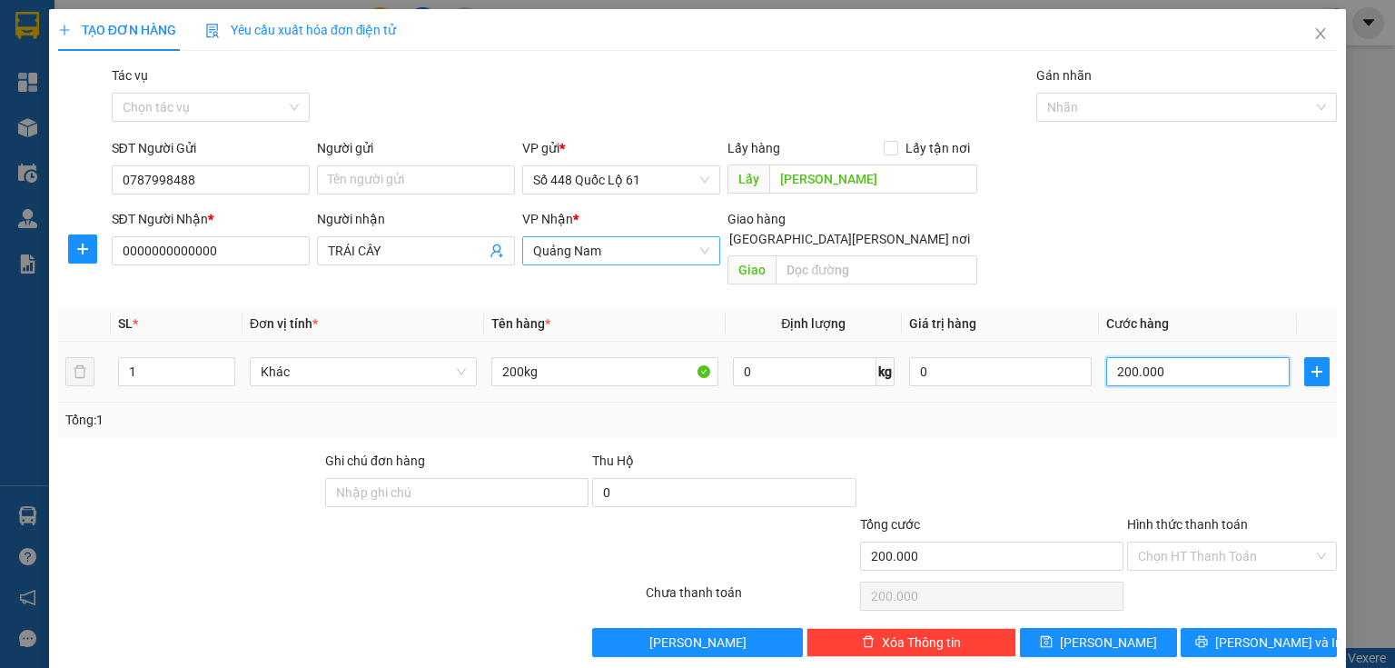
click at [1122, 357] on input "200.000" at bounding box center [1199, 371] width 184 height 29
type input "6"
type input "60"
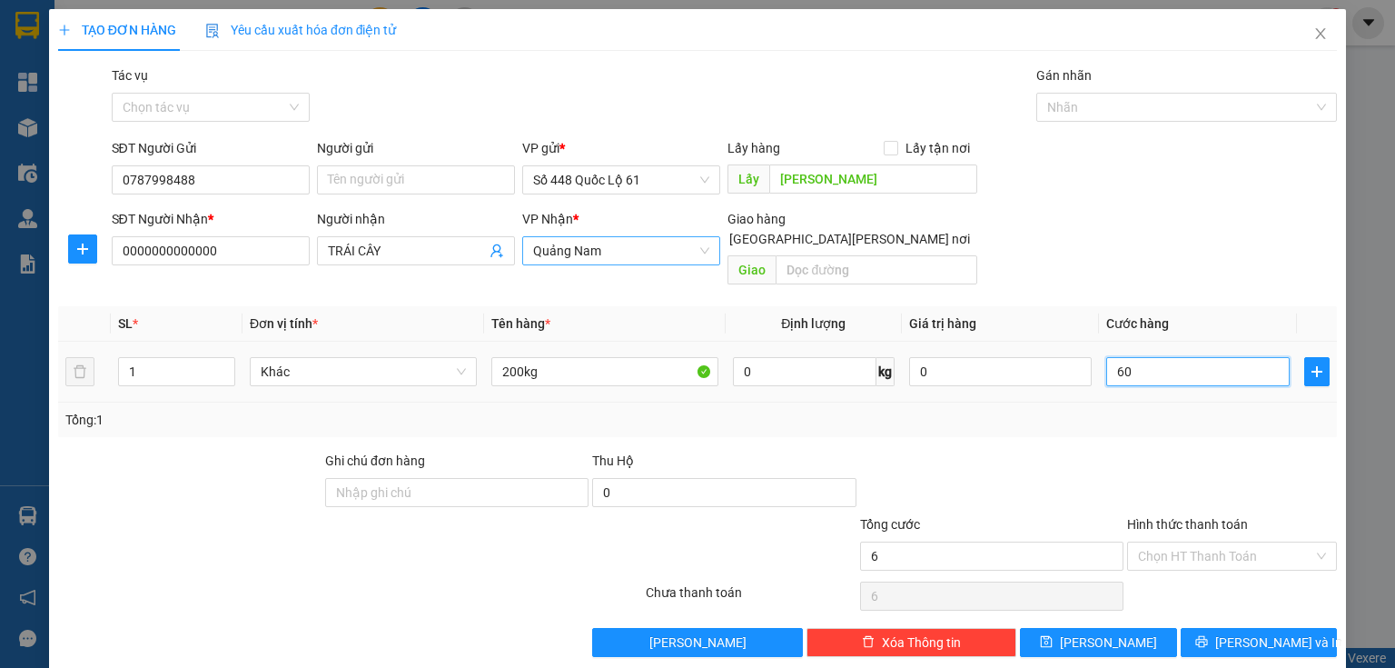
type input "60"
type input "600"
type input "600.000"
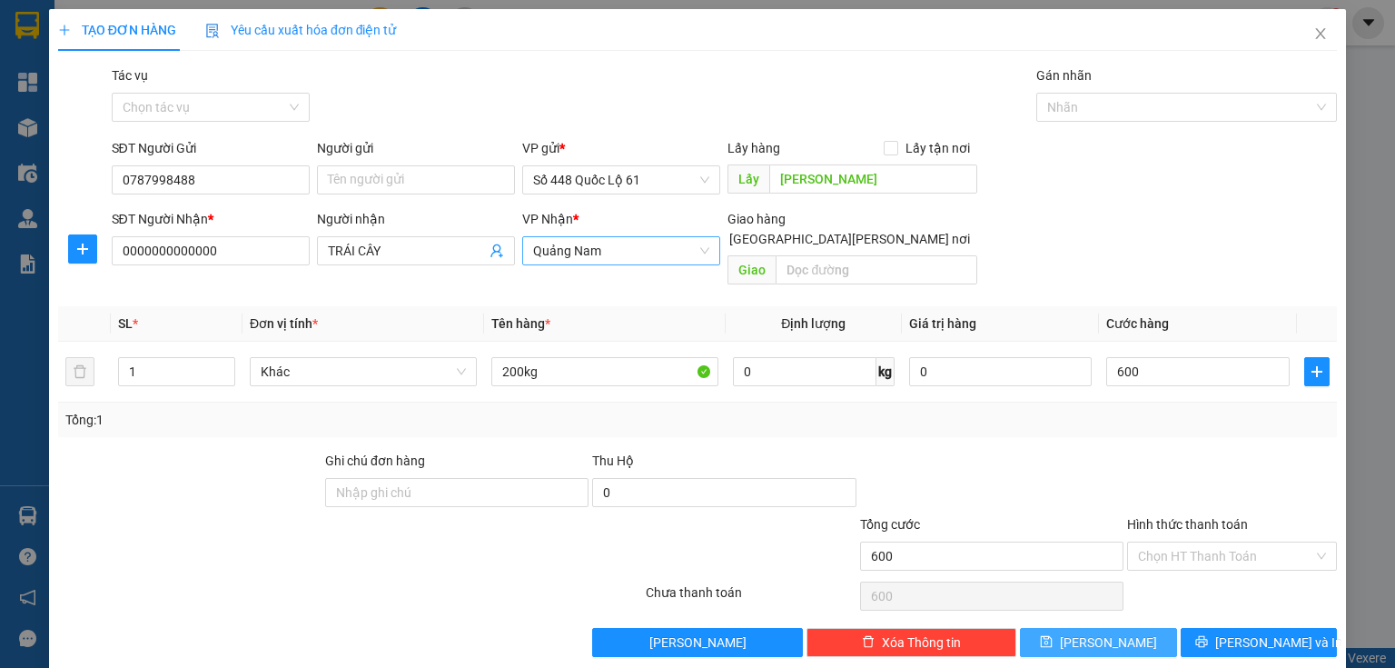
type input "600.000"
click at [1118, 628] on button "[PERSON_NAME]" at bounding box center [1098, 642] width 157 height 29
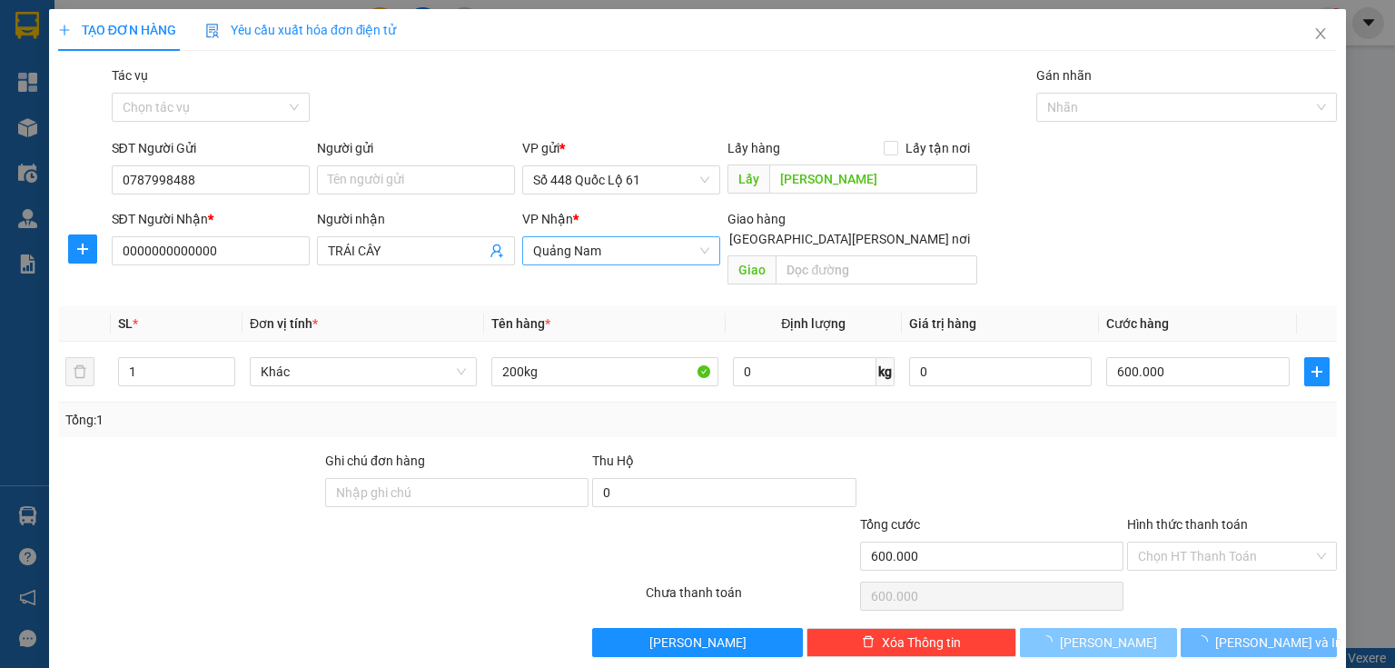
type input "0"
